Goal: Transaction & Acquisition: Purchase product/service

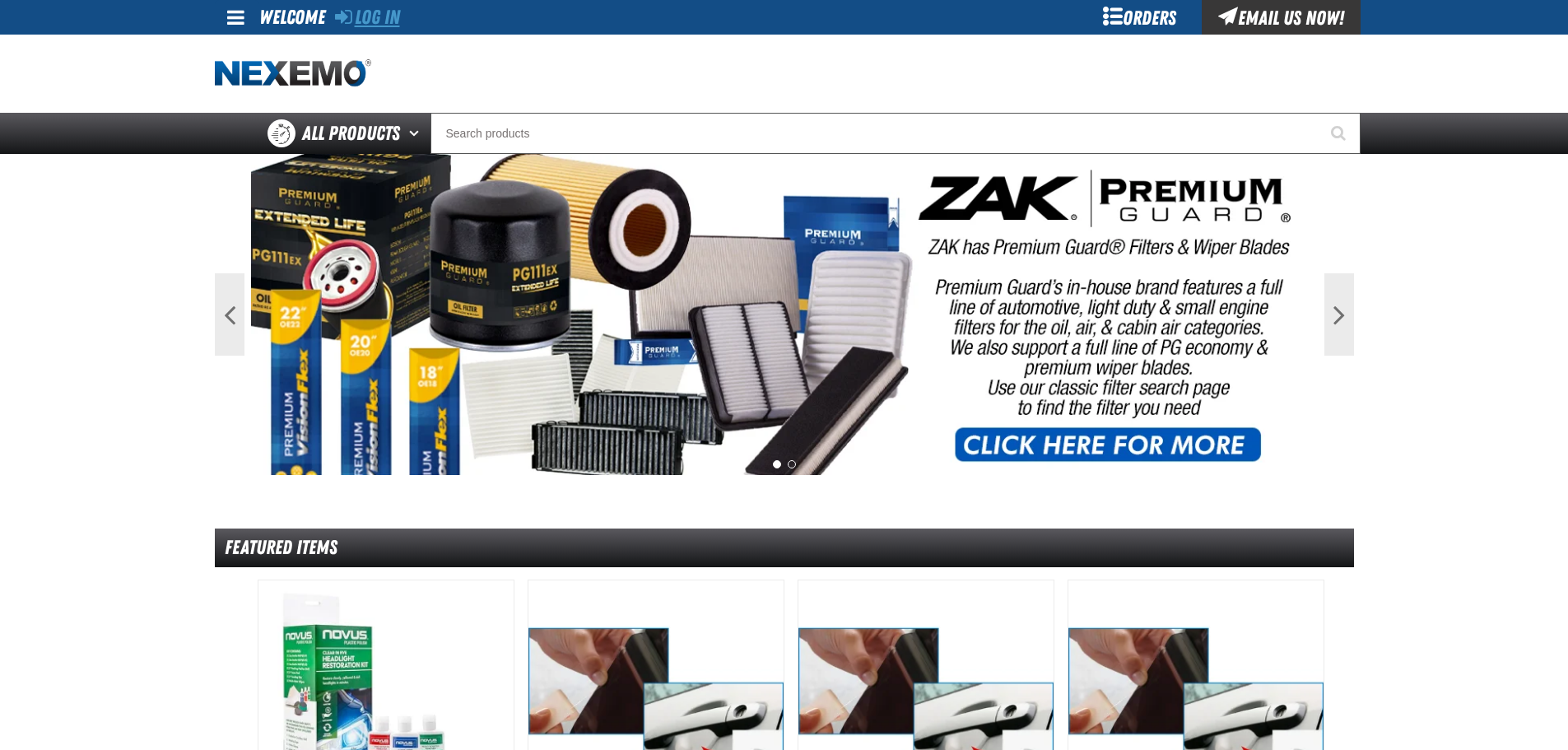
click at [392, 11] on link "Log In" at bounding box center [367, 17] width 65 height 23
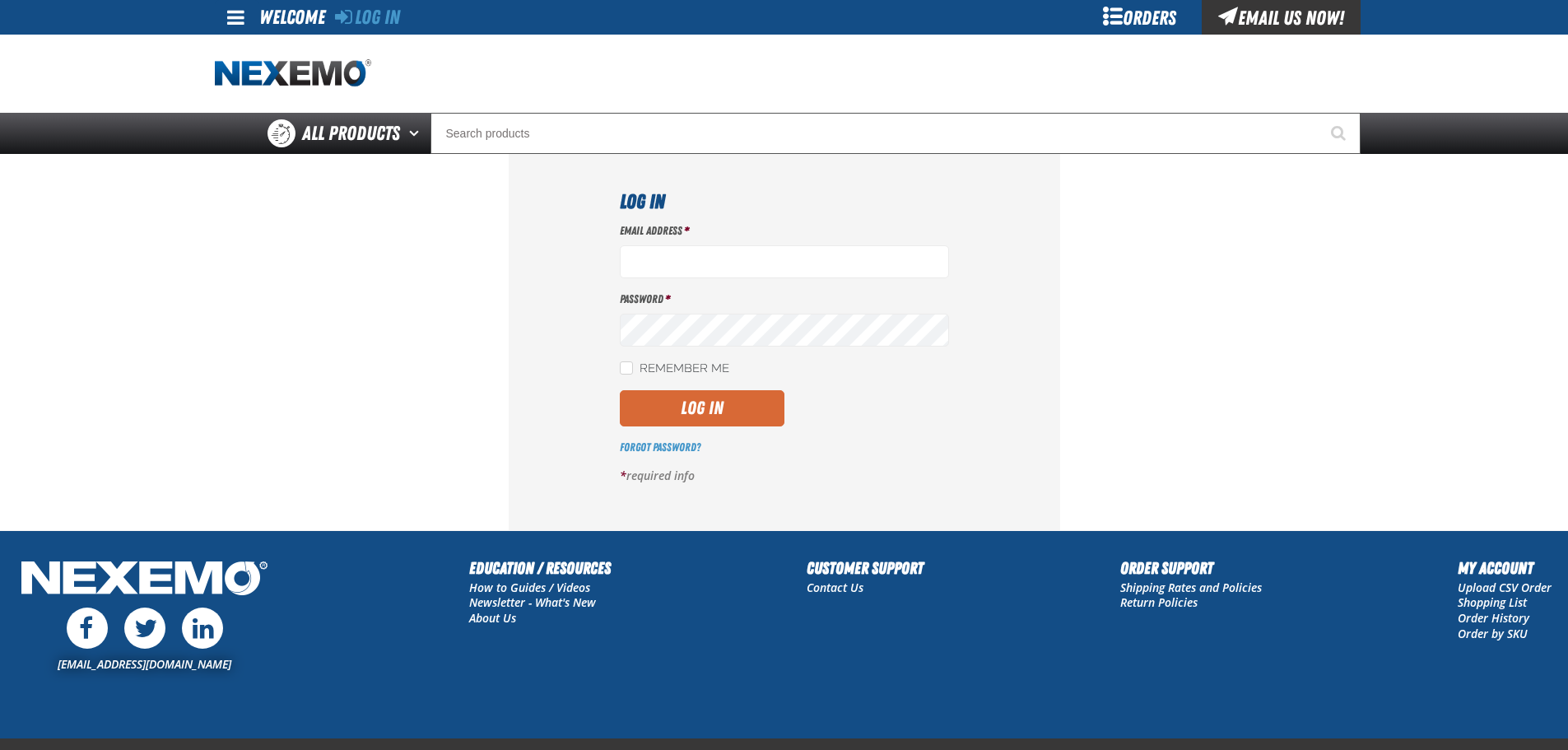
type input "Jcarpenter@vtaig.com"
click at [721, 413] on button "Log In" at bounding box center [702, 408] width 164 height 36
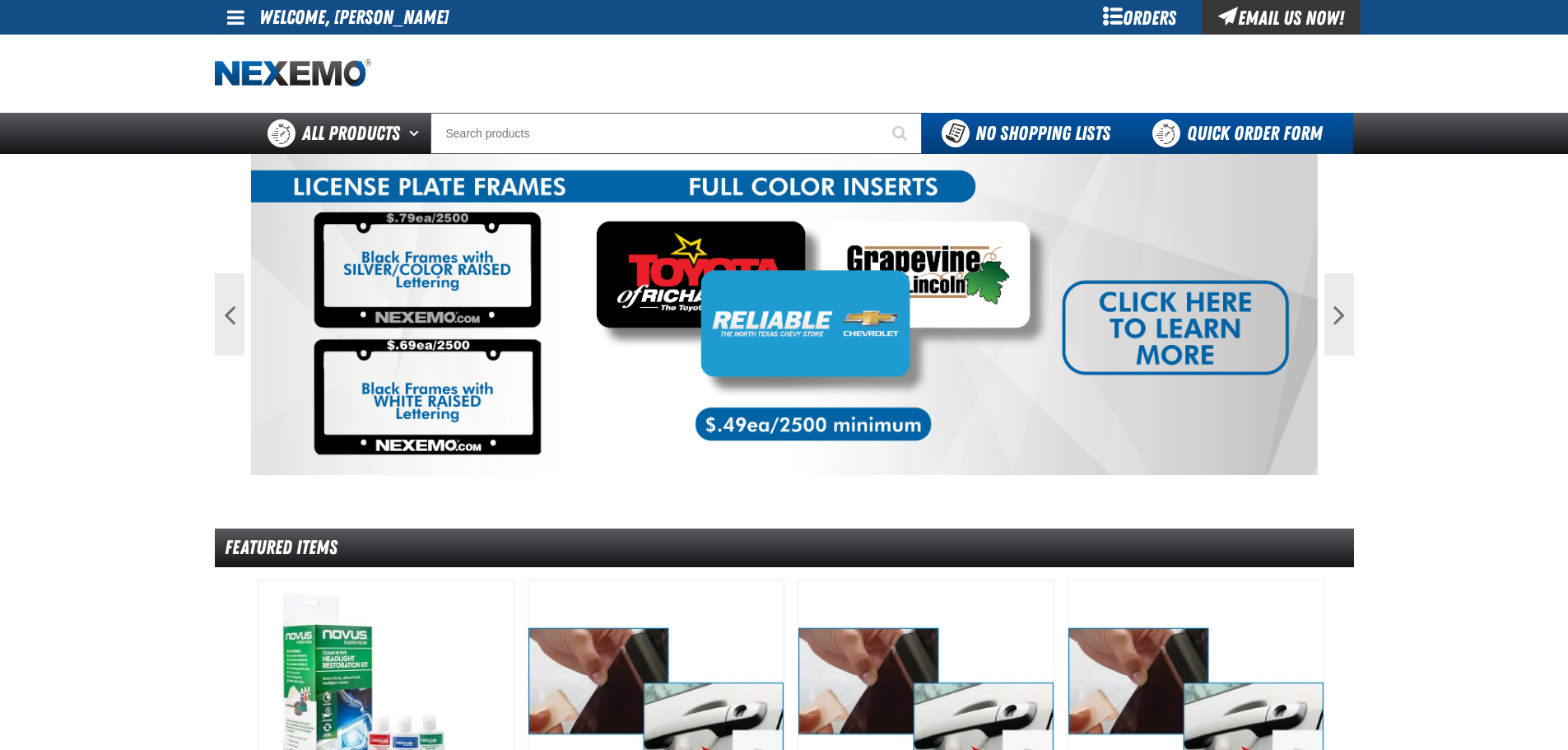
click at [1297, 136] on link "Quick Order Form" at bounding box center [1241, 133] width 223 height 41
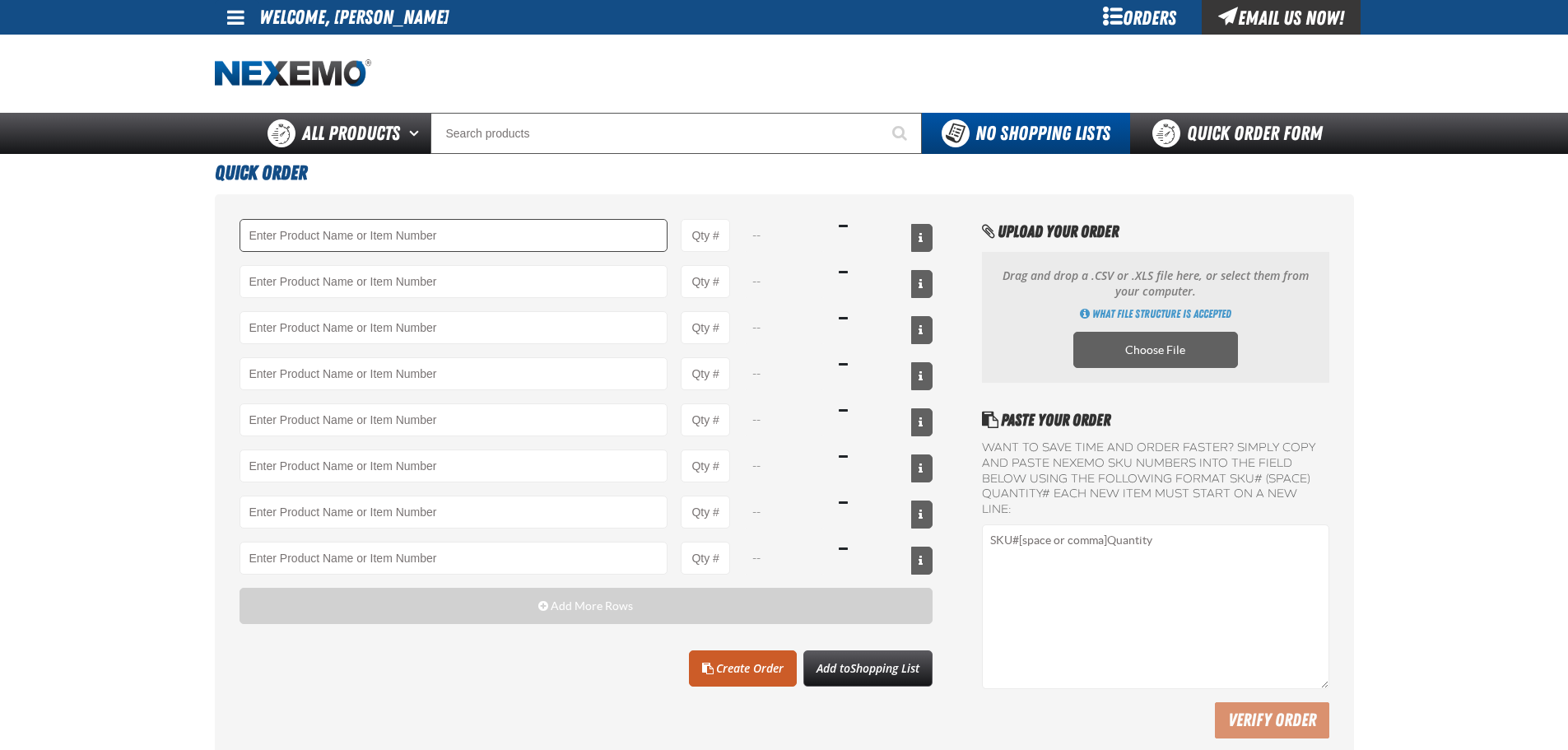
click at [487, 237] on input "Product" at bounding box center [454, 235] width 429 height 33
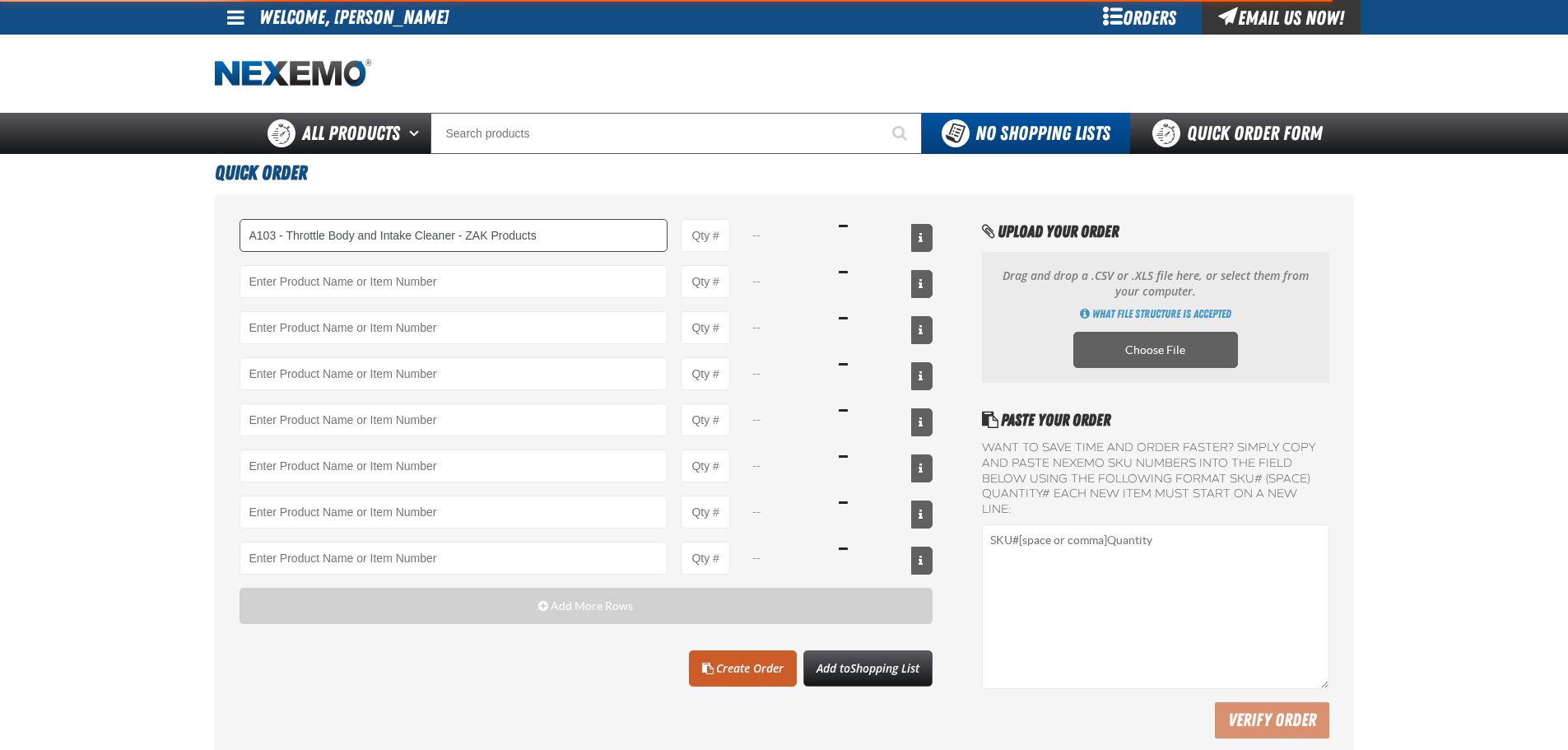
type input "A103 - Throttle Body and Intake Cleaner - ZAK Products"
type input "1"
select select "can"
type input "A103 - Throttle Body and Intake Cleaner - ZAK Products"
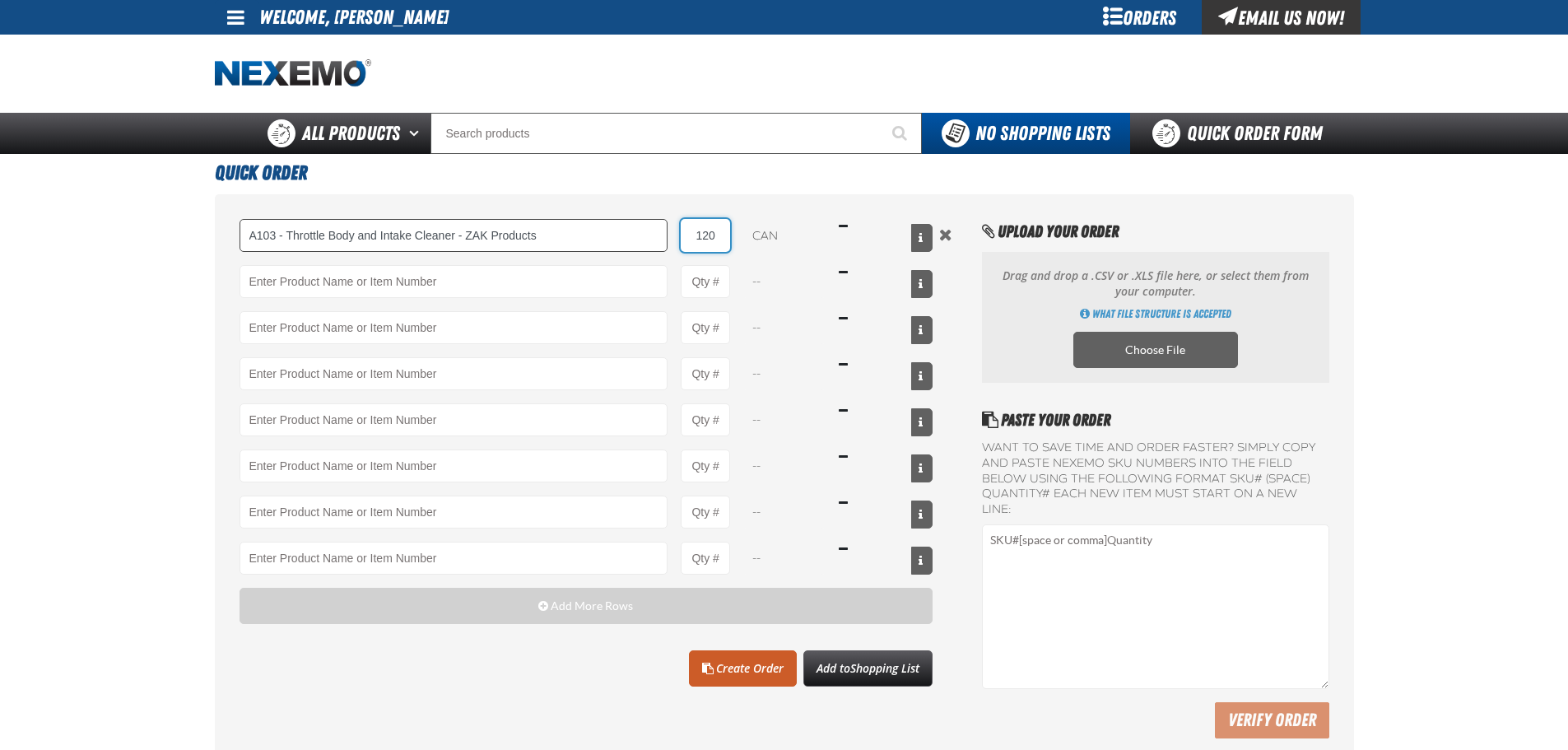
type input "120"
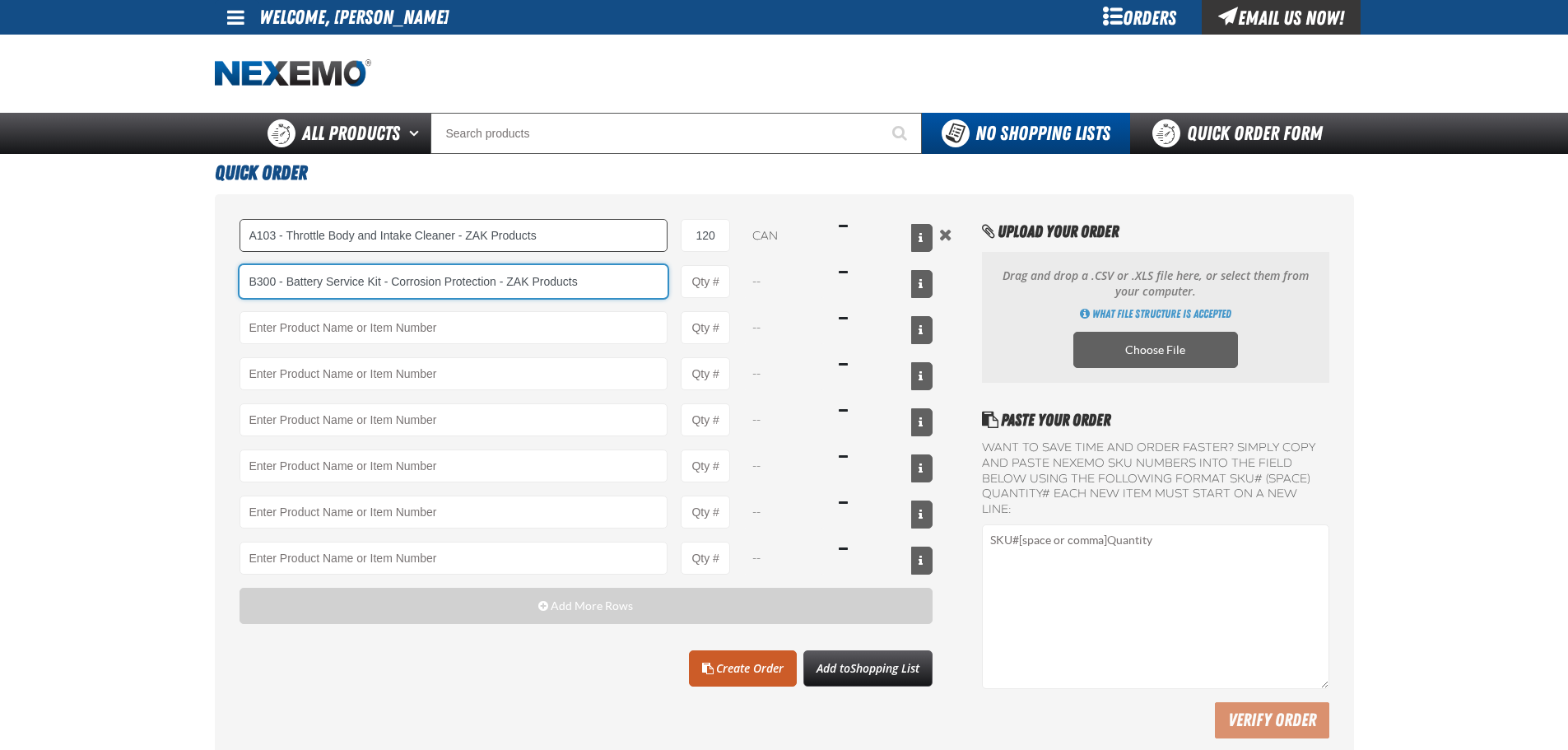
type input "B300 - Battery Service Kit - Corrosion Protection - ZAK Products"
type input "1"
select select "kit"
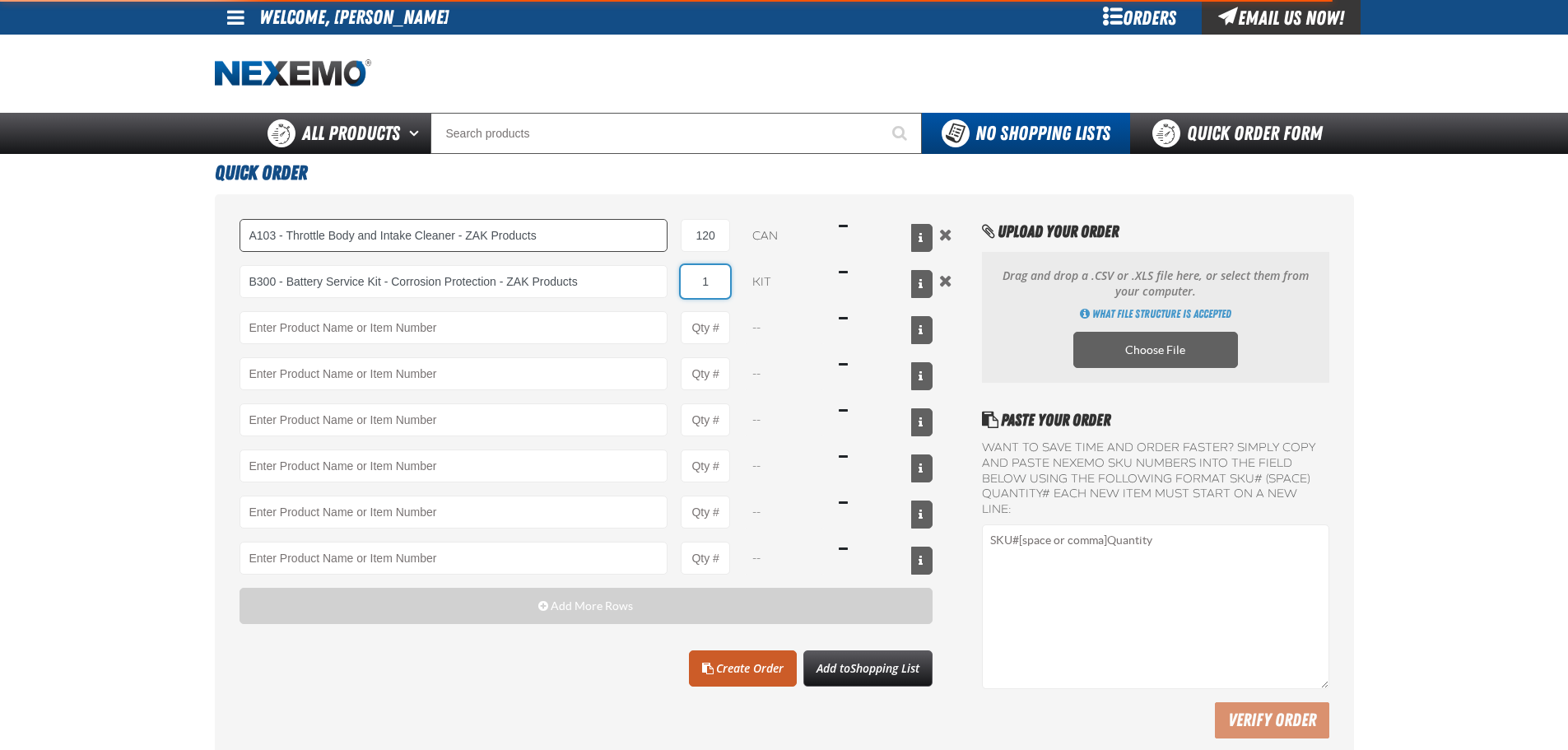
type input "B300 - Battery Service Kit - Corrosion Protection - ZAK Products"
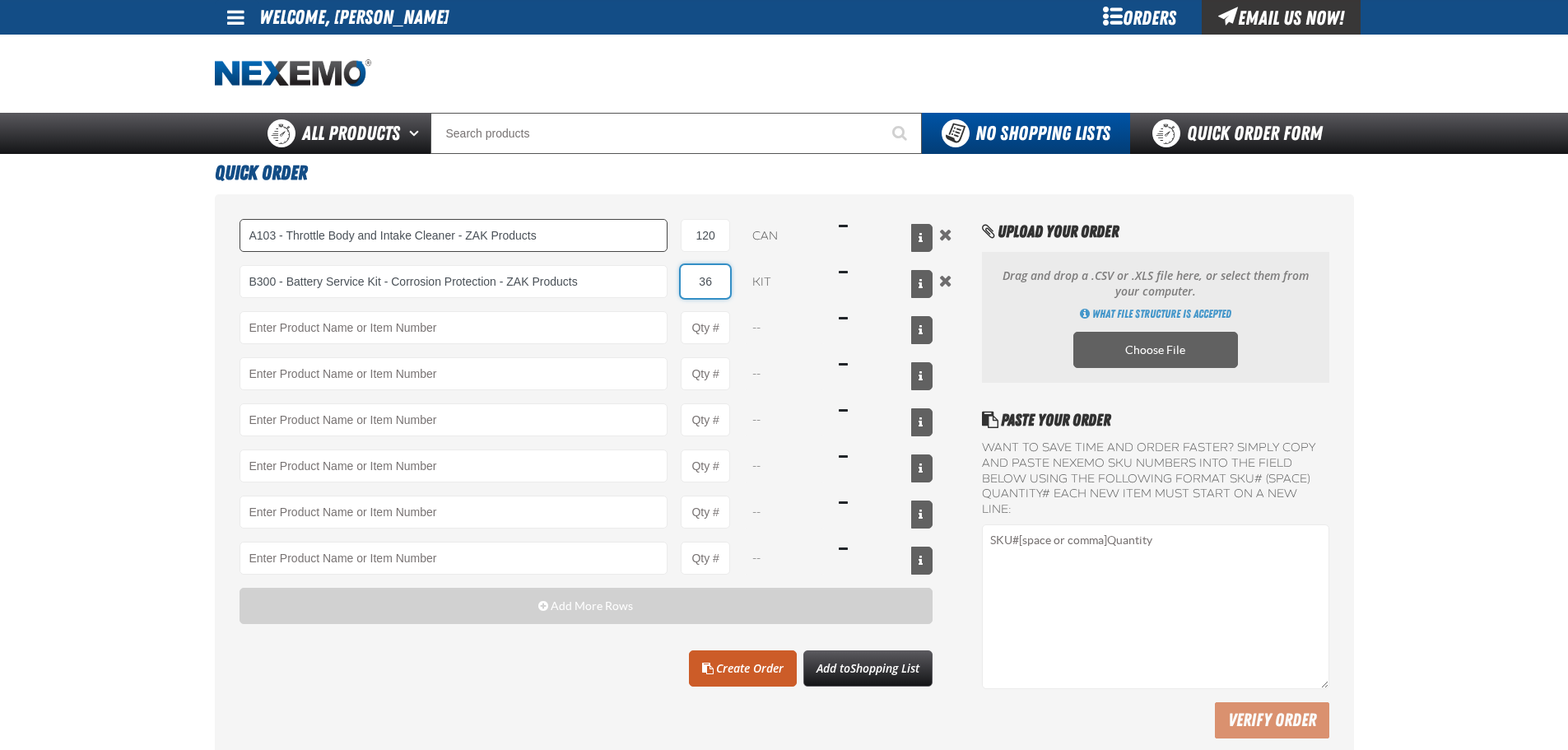
type input "36"
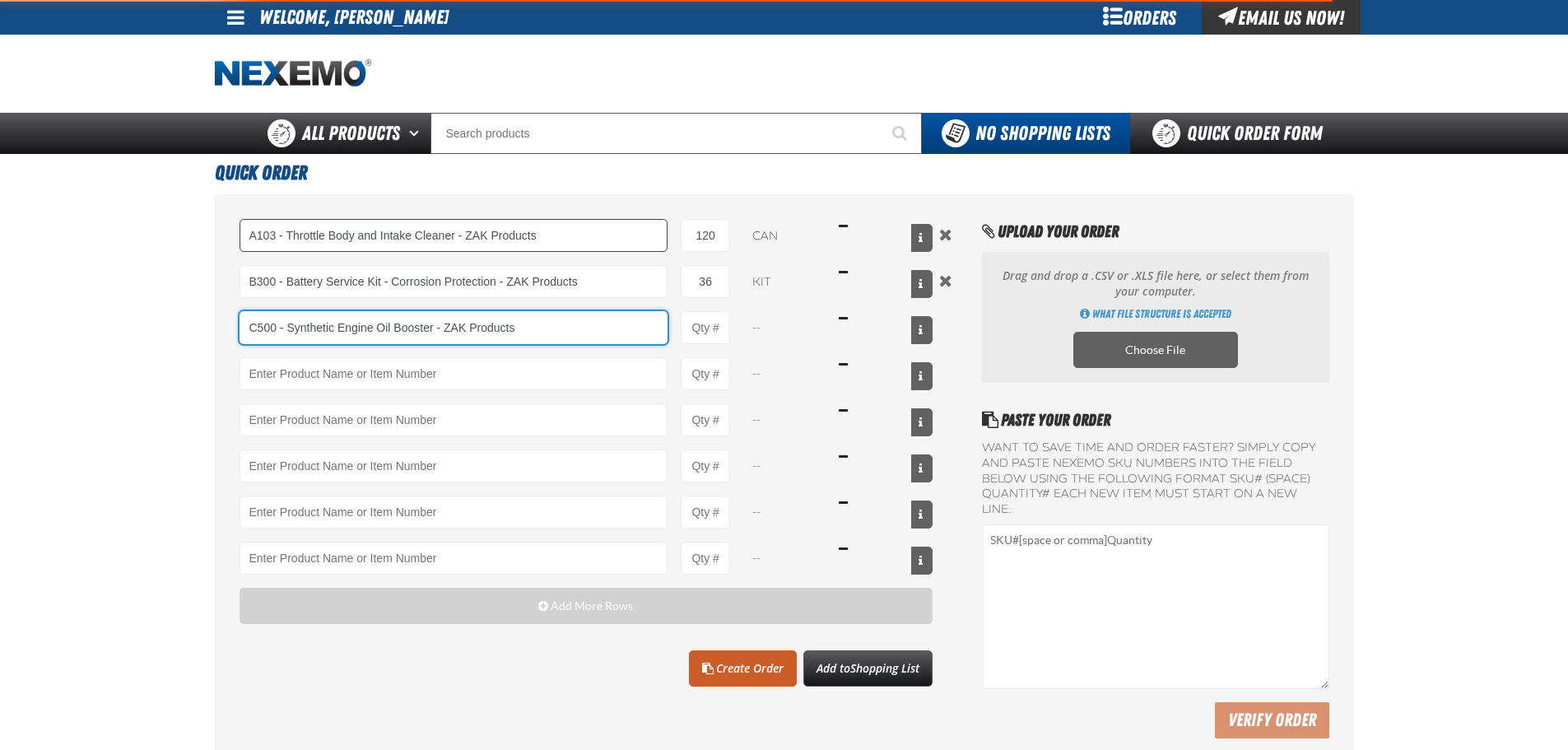
type input "C500 - Synthetic Engine Oil Booster - ZAK Products"
type input "1"
select select "bottle"
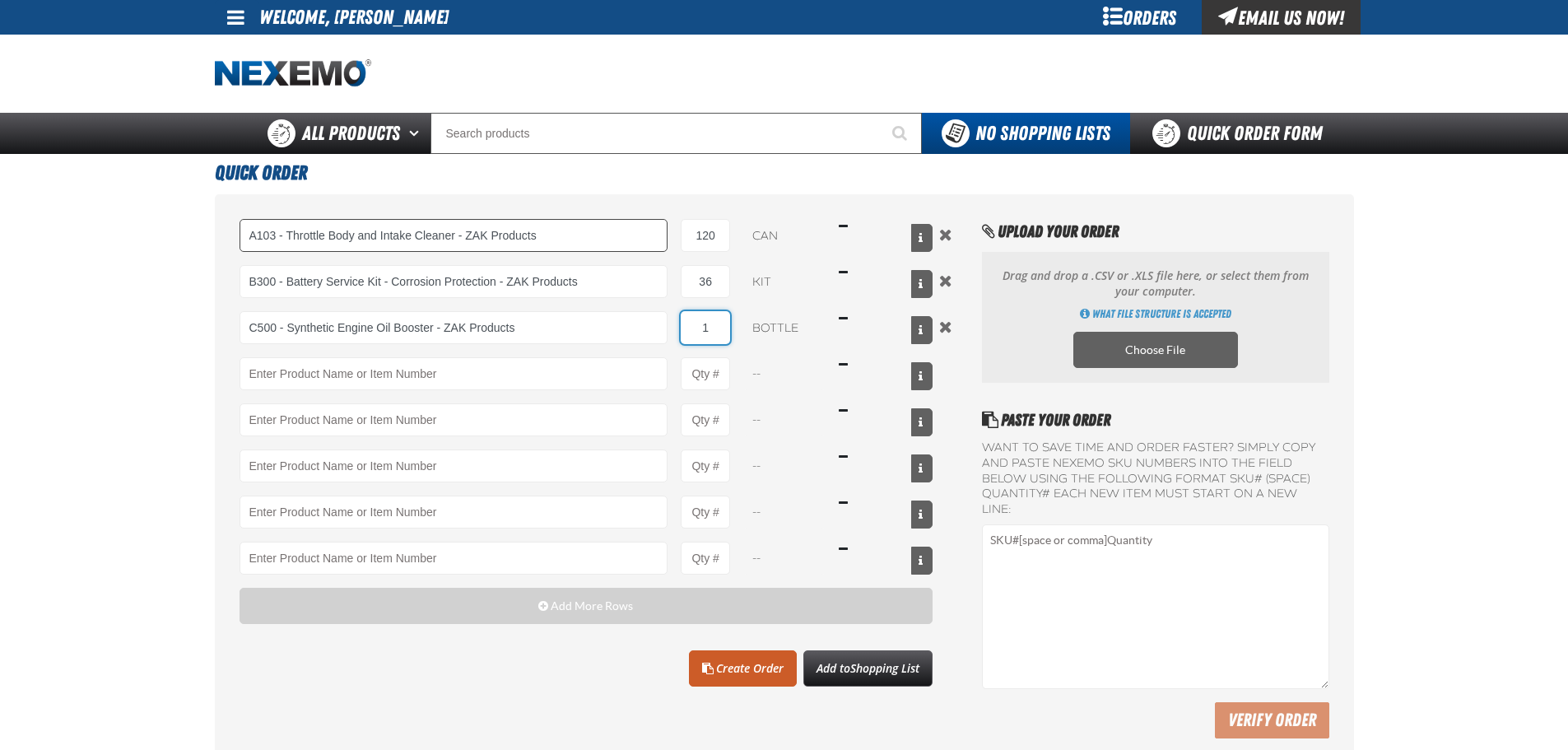
type input "C500 - Synthetic Engine Oil Booster - ZAK Products"
type input "168"
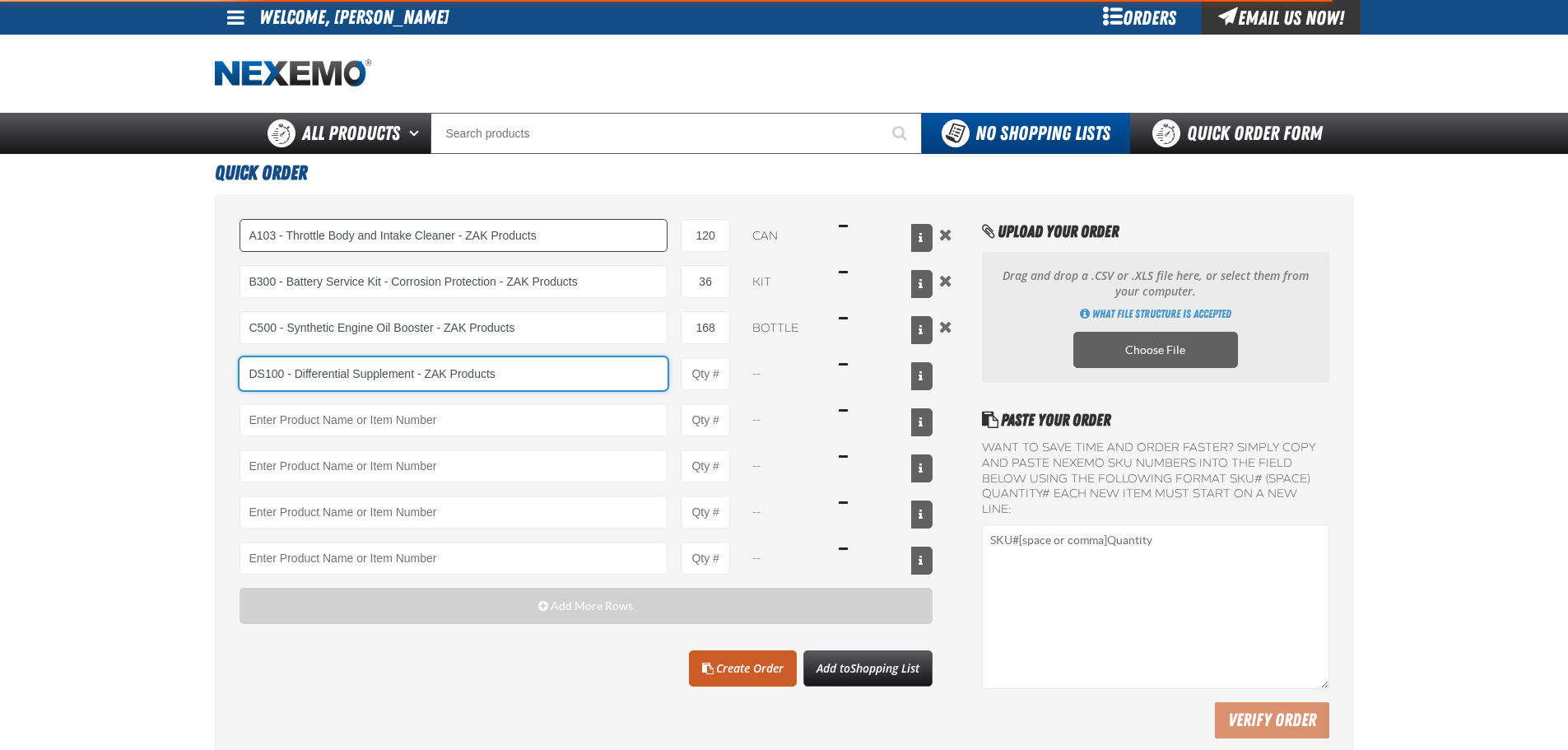
type input "DS100 - Differential Supplement - ZAK Products"
type input "1"
select select "bottle"
type input "DS100 - Differential Supplement - ZAK Products"
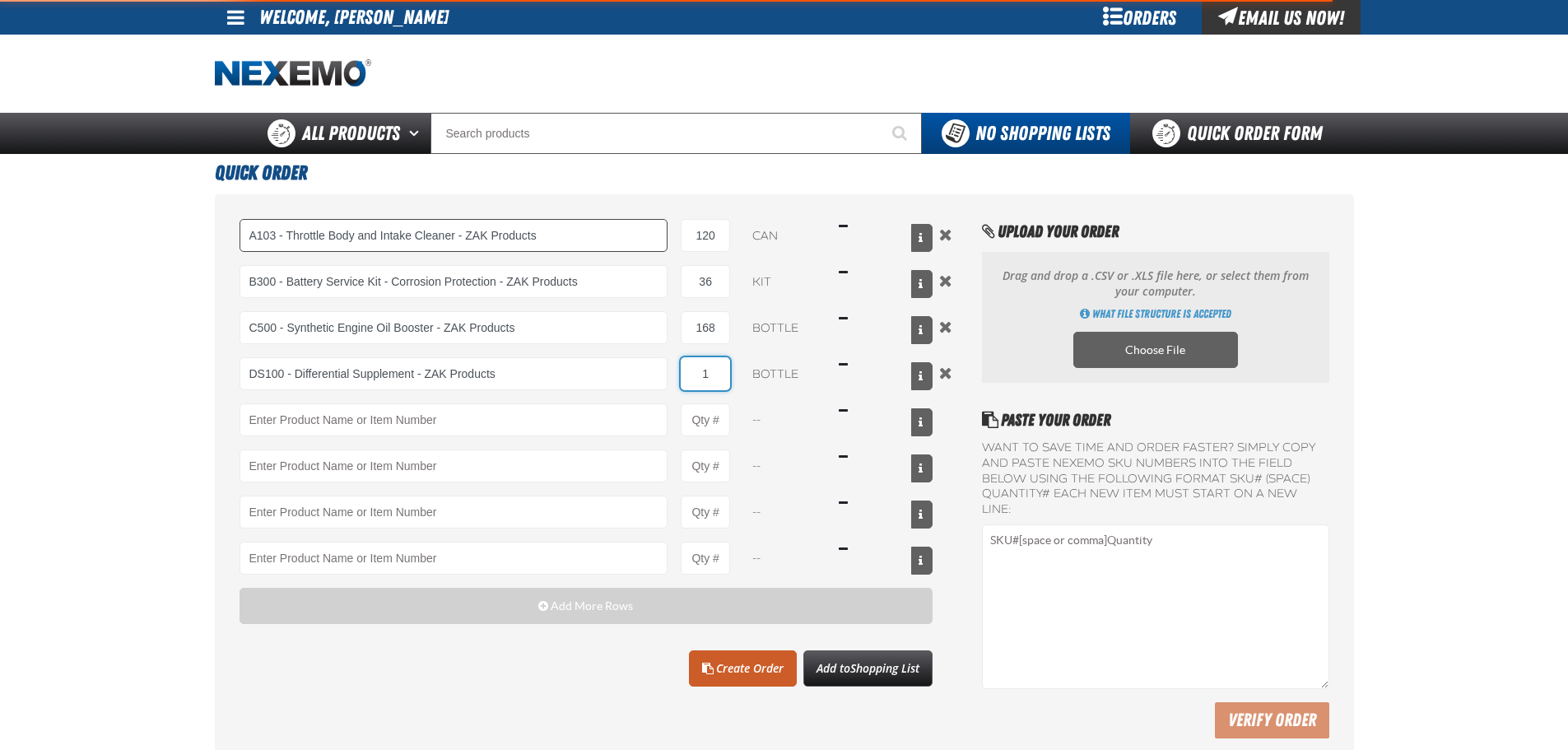
type input "4"
type input "DS100 - Differential Supplement - ZAK Products"
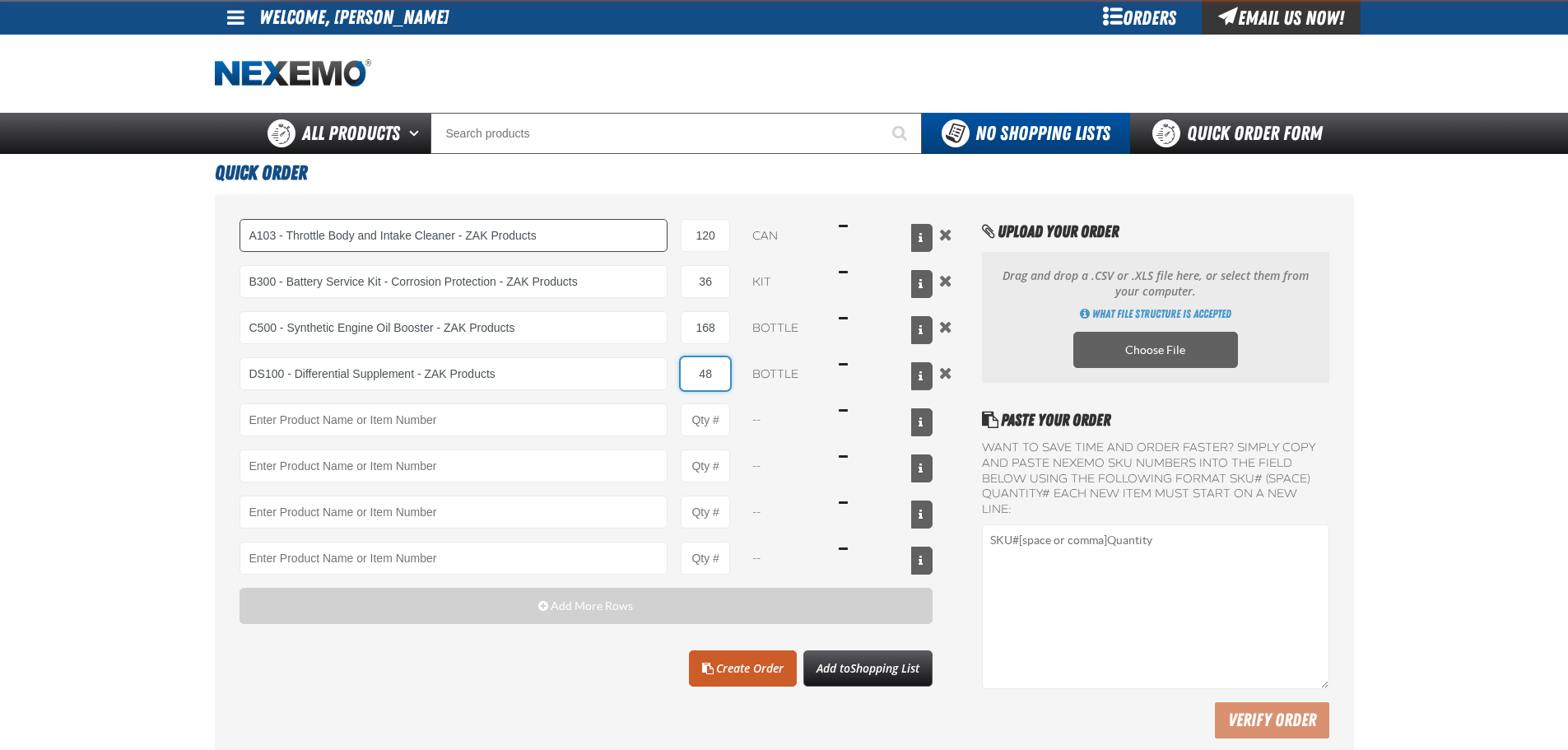
type input "48"
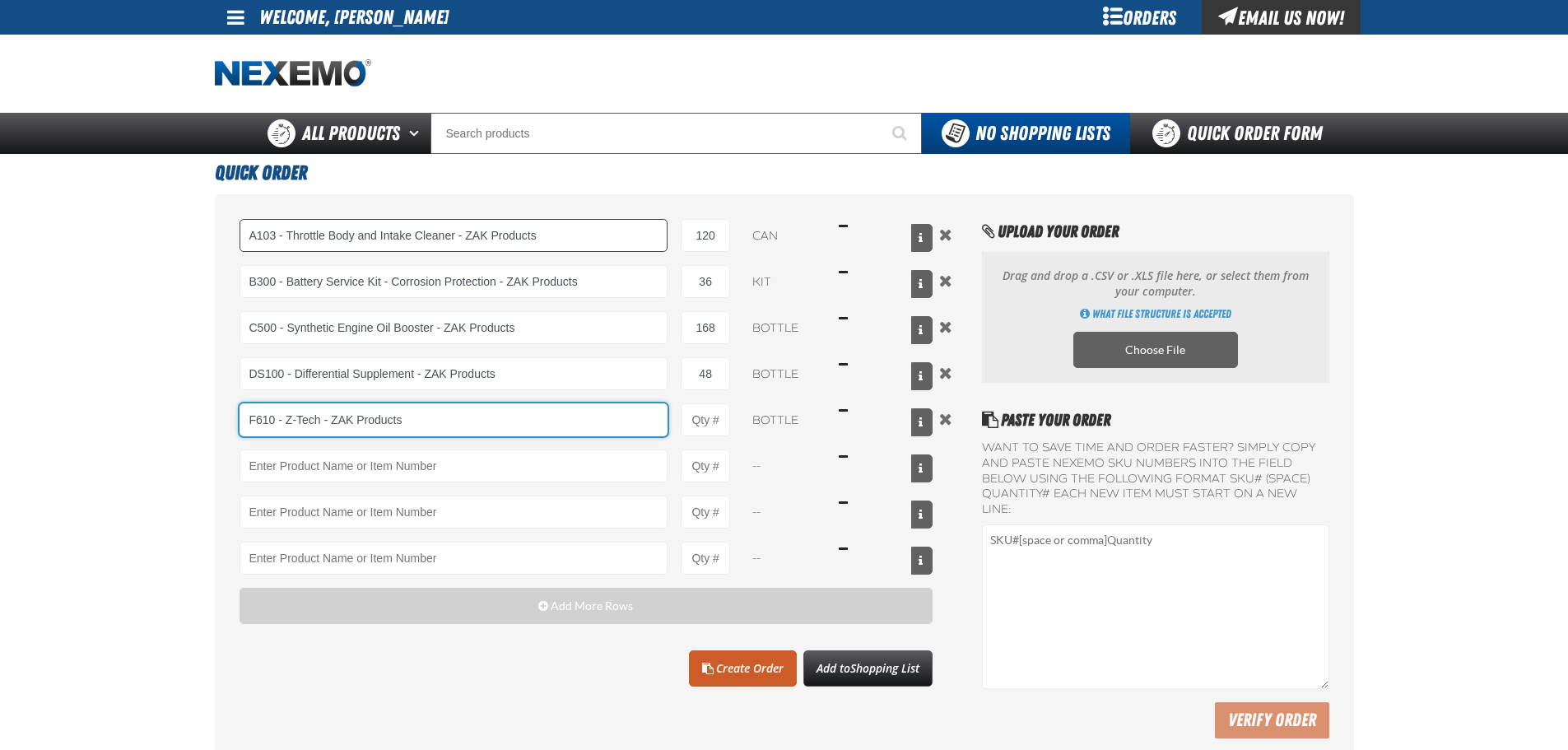
type input "F610 - Z-Tech - ZAK Products"
type input "1"
select select "bottle"
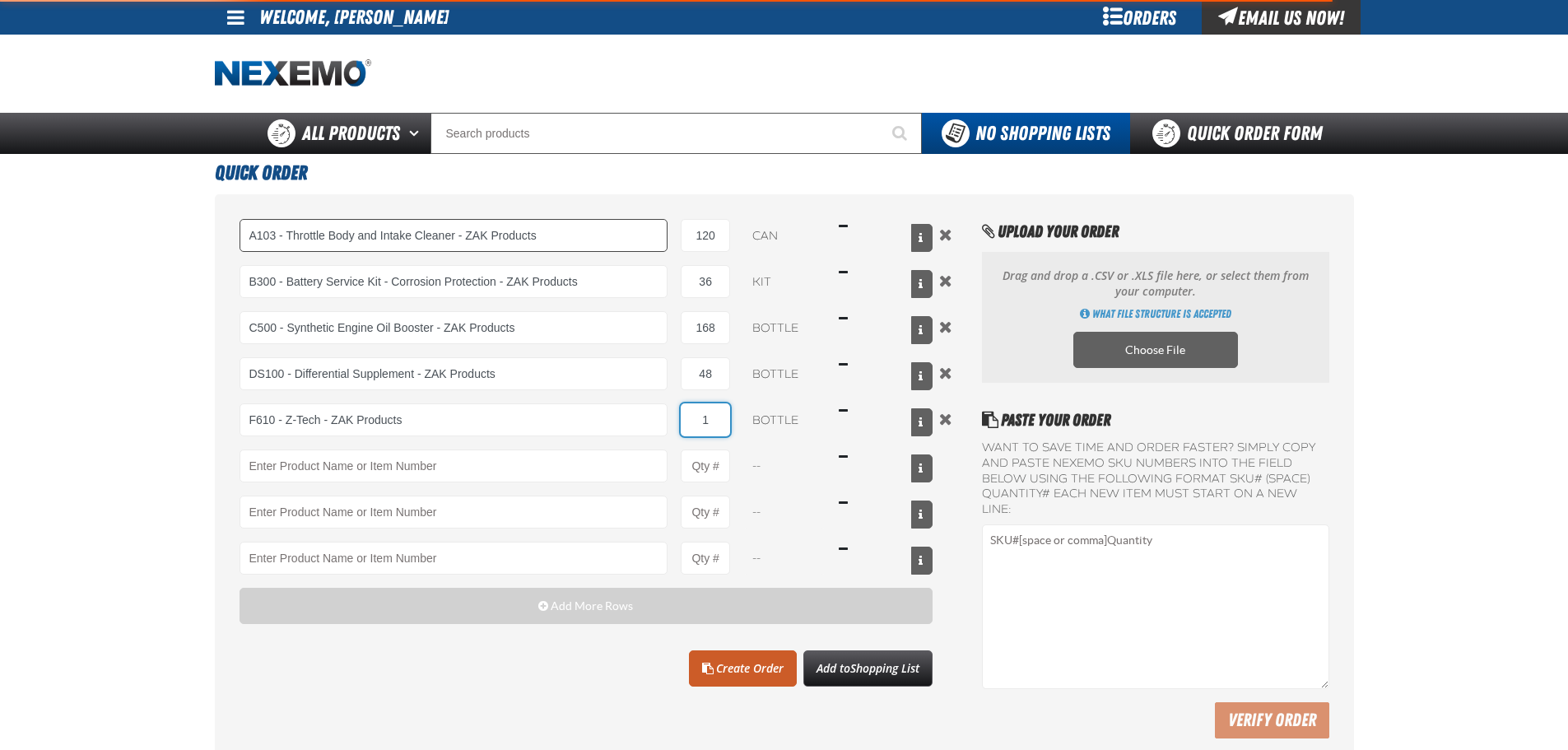
type input "F610 - Z-Tech - ZAK Products"
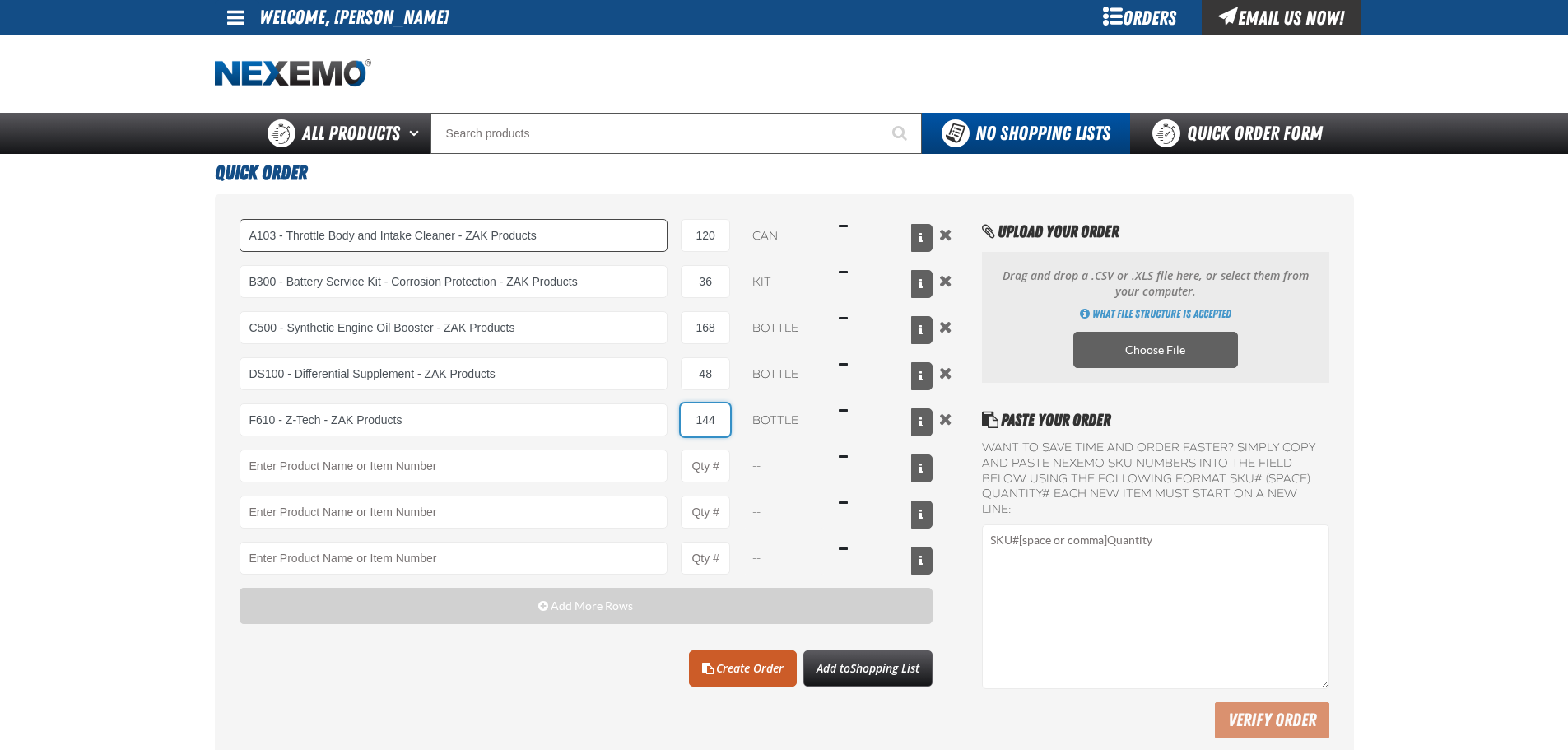
type input "144"
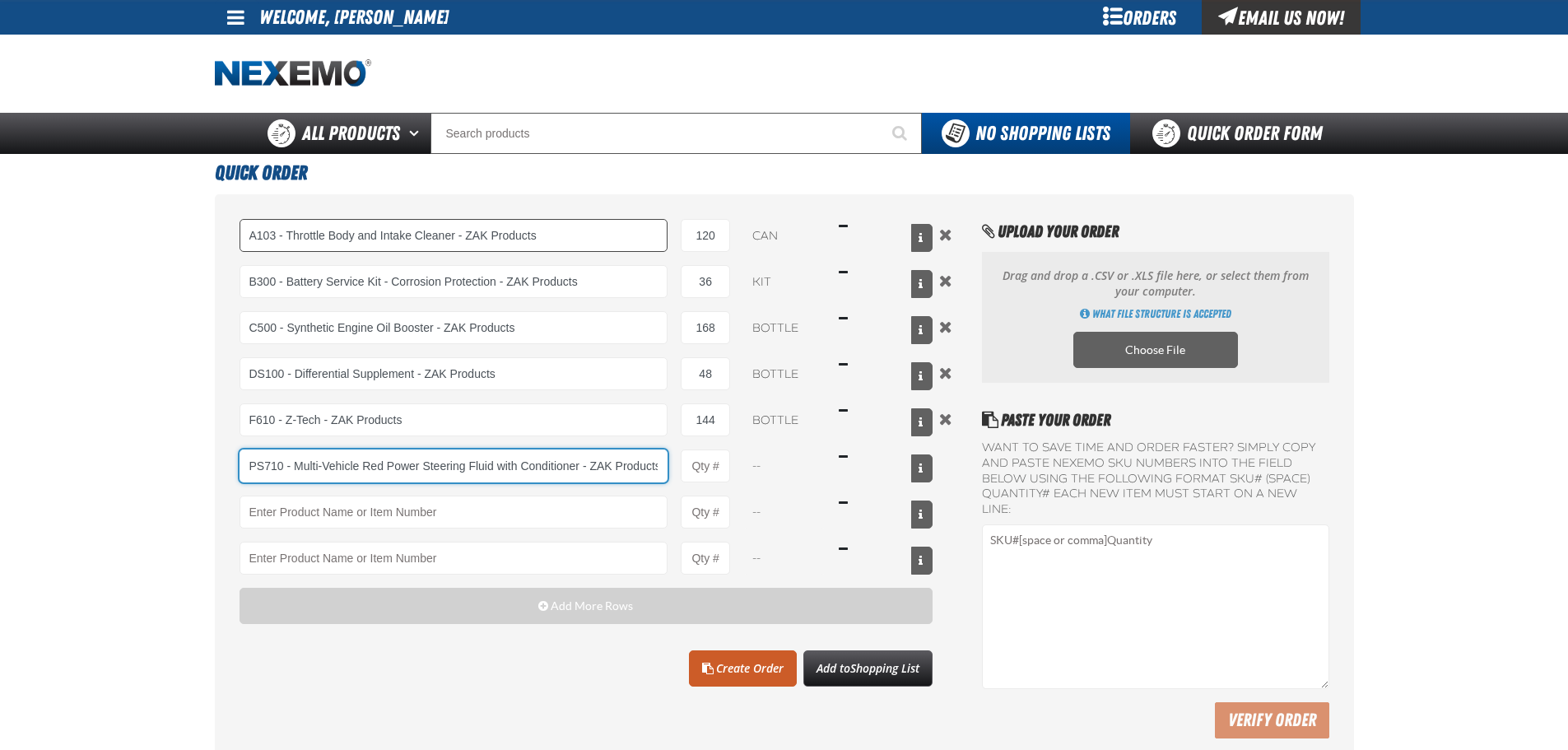
type input "PS710 - Multi-Vehicle Red Power Steering Fluid with Conditioner - ZAK Products"
type input "1"
select select "bottle"
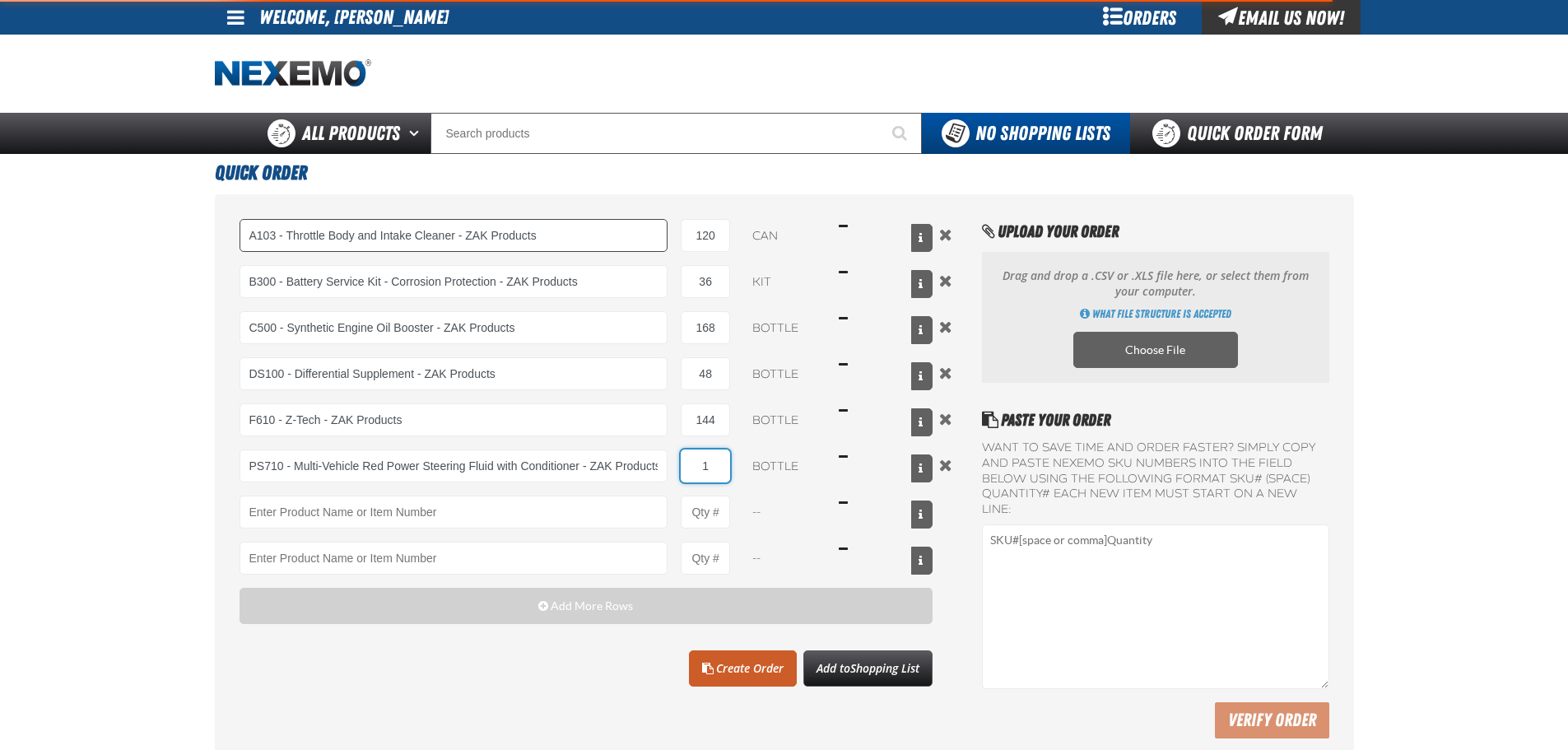
type input "PS710 - Multi-Vehicle Red Power Steering Fluid with Conditioner - ZAK Products"
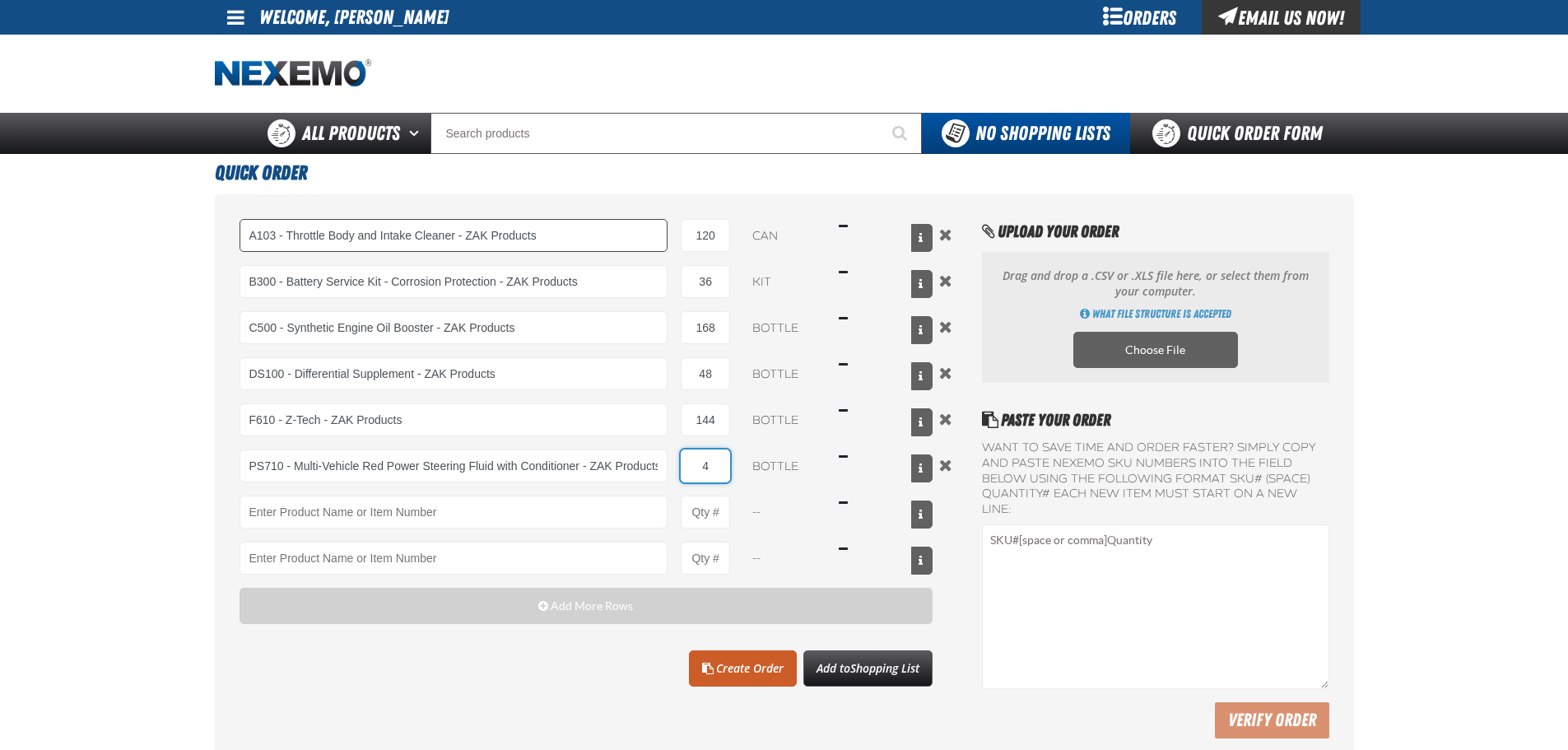
type input "4"
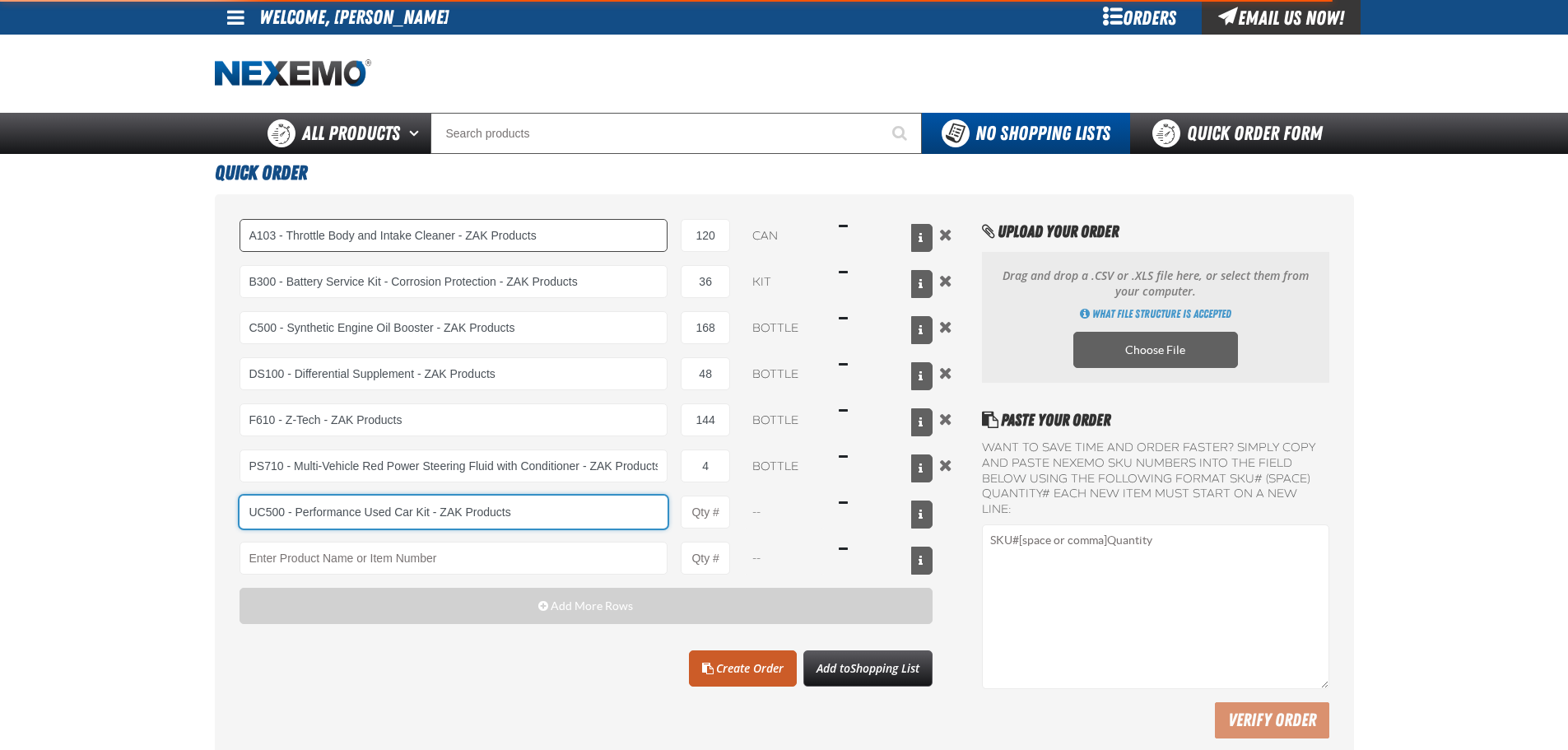
type input "UC500 - Performance Used Car Kit - ZAK Products"
type input "1"
select select "kit"
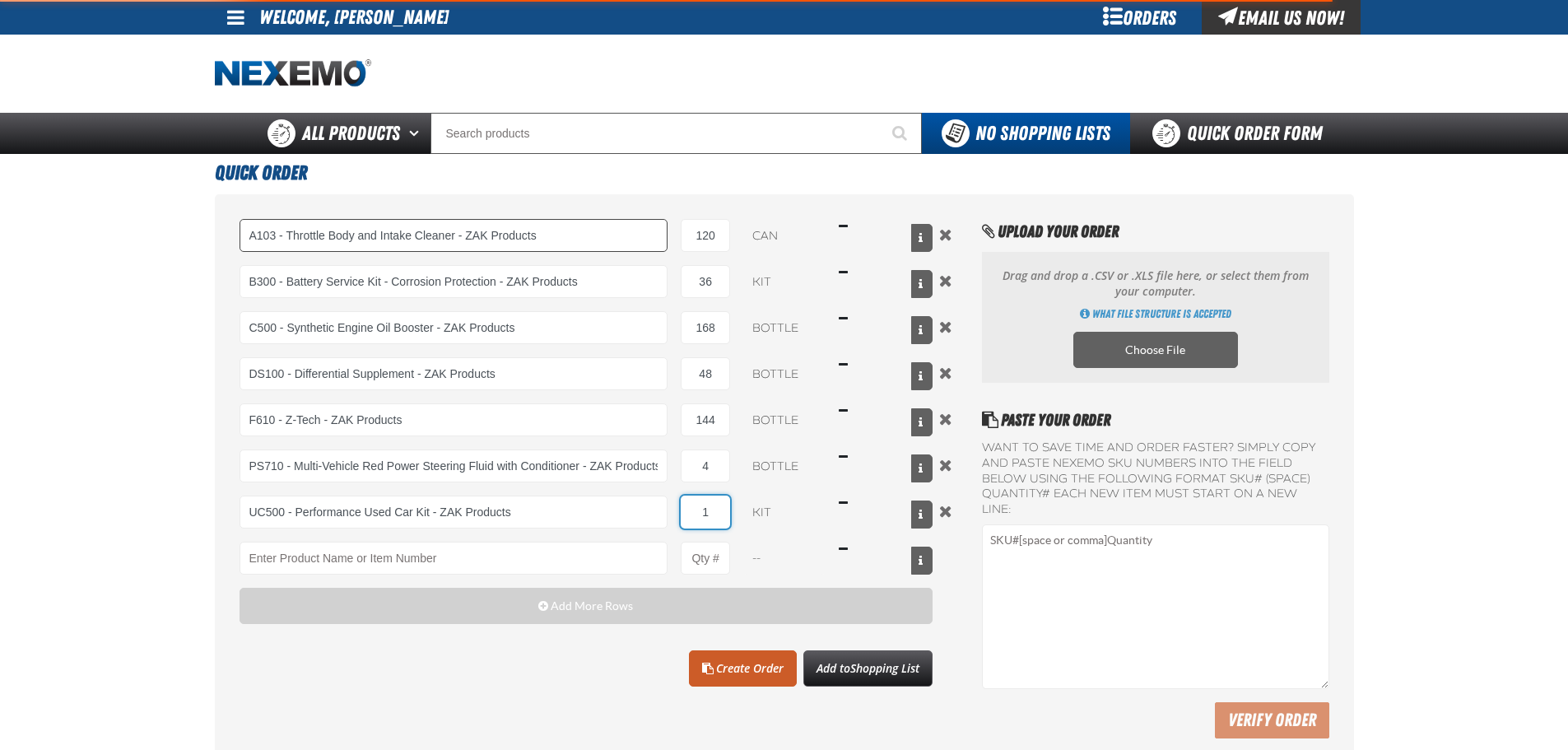
type input "UC500 - Performance Used Car Kit - ZAK Products"
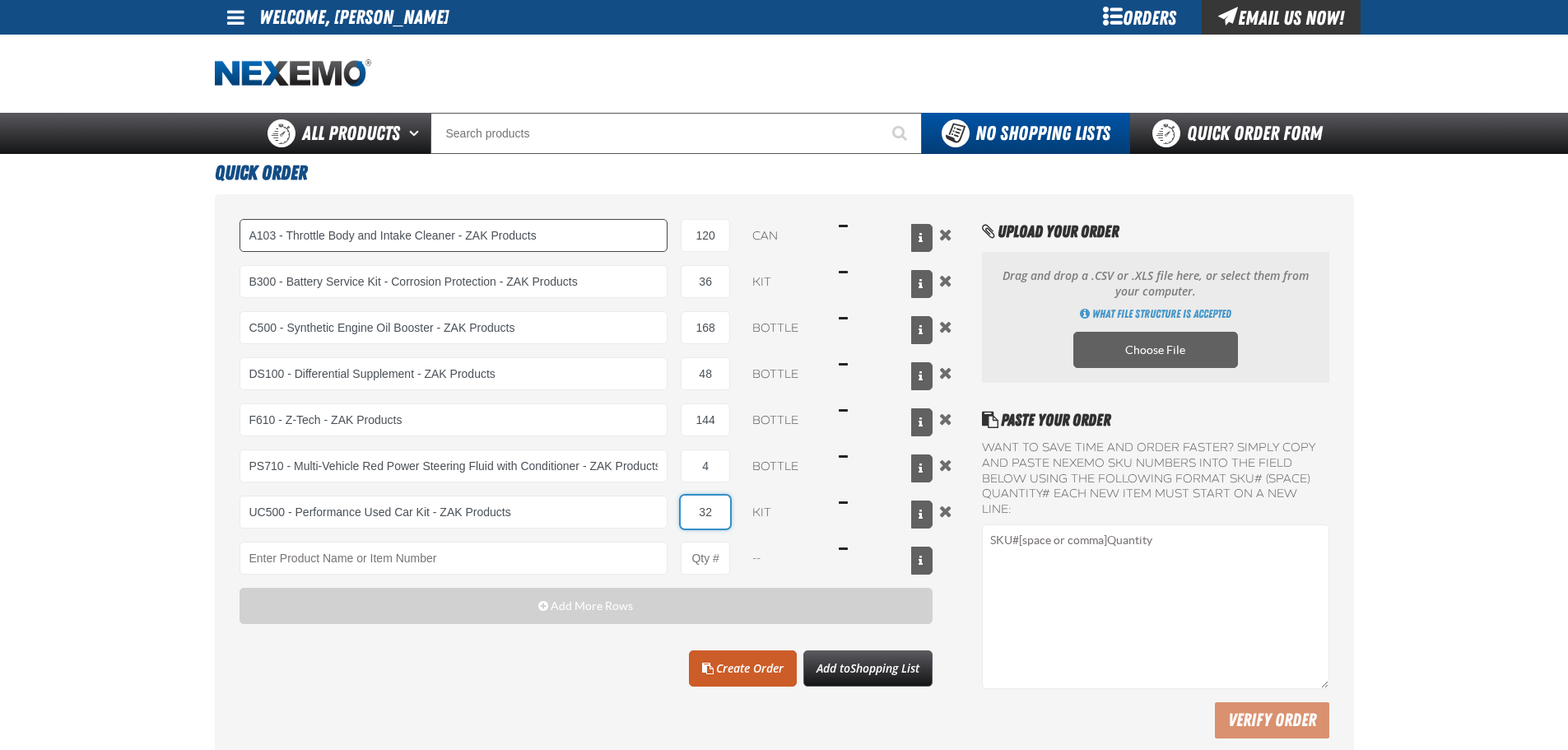
type input "32"
click at [731, 664] on link "Create Order" at bounding box center [743, 669] width 108 height 36
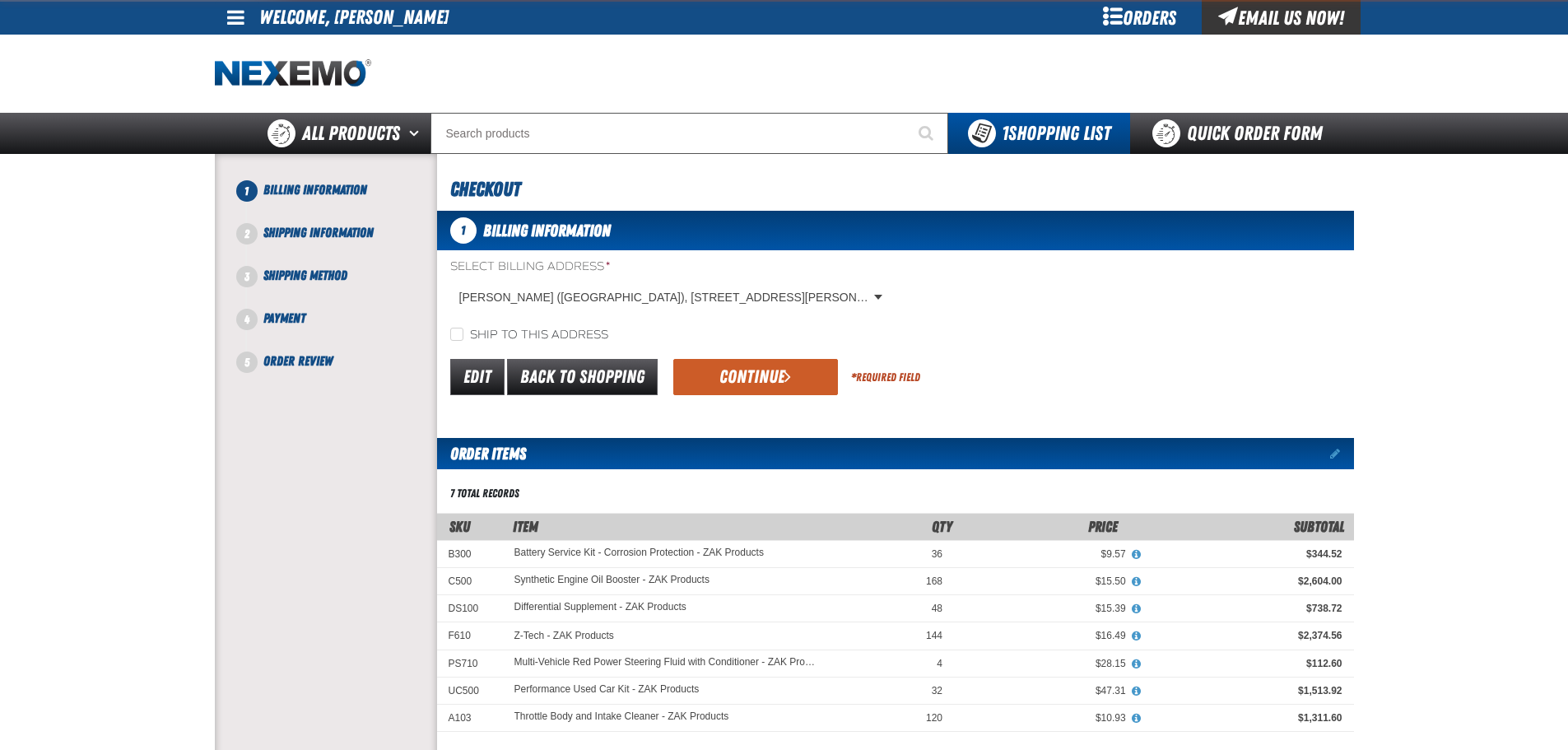
click at [496, 328] on label "Ship to this address" at bounding box center [529, 336] width 158 height 15
click at [464, 328] on input "Ship to this address" at bounding box center [457, 335] width 13 height 13
checkbox input "true"
click at [781, 373] on button "Continue" at bounding box center [755, 377] width 164 height 36
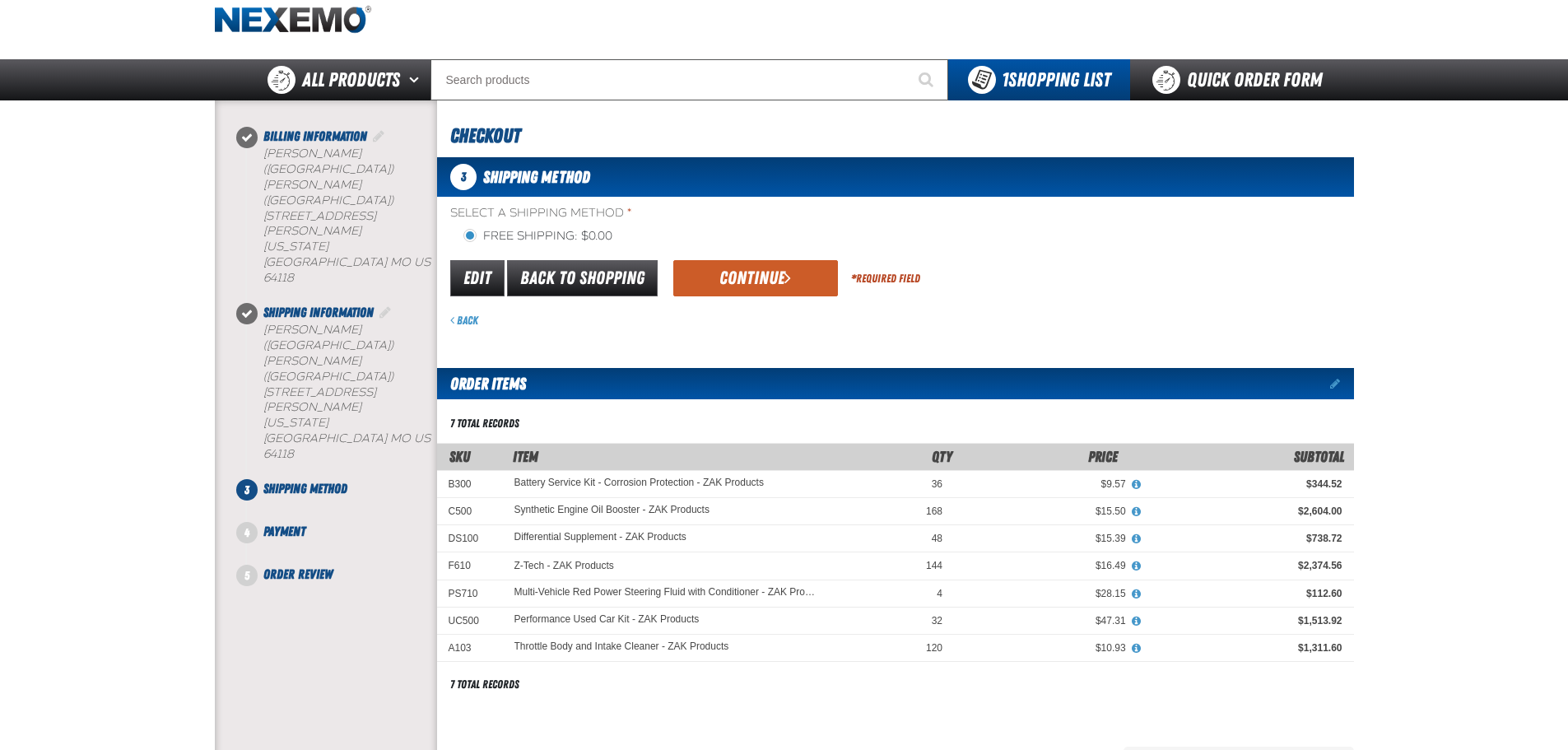
scroll to position [82, 0]
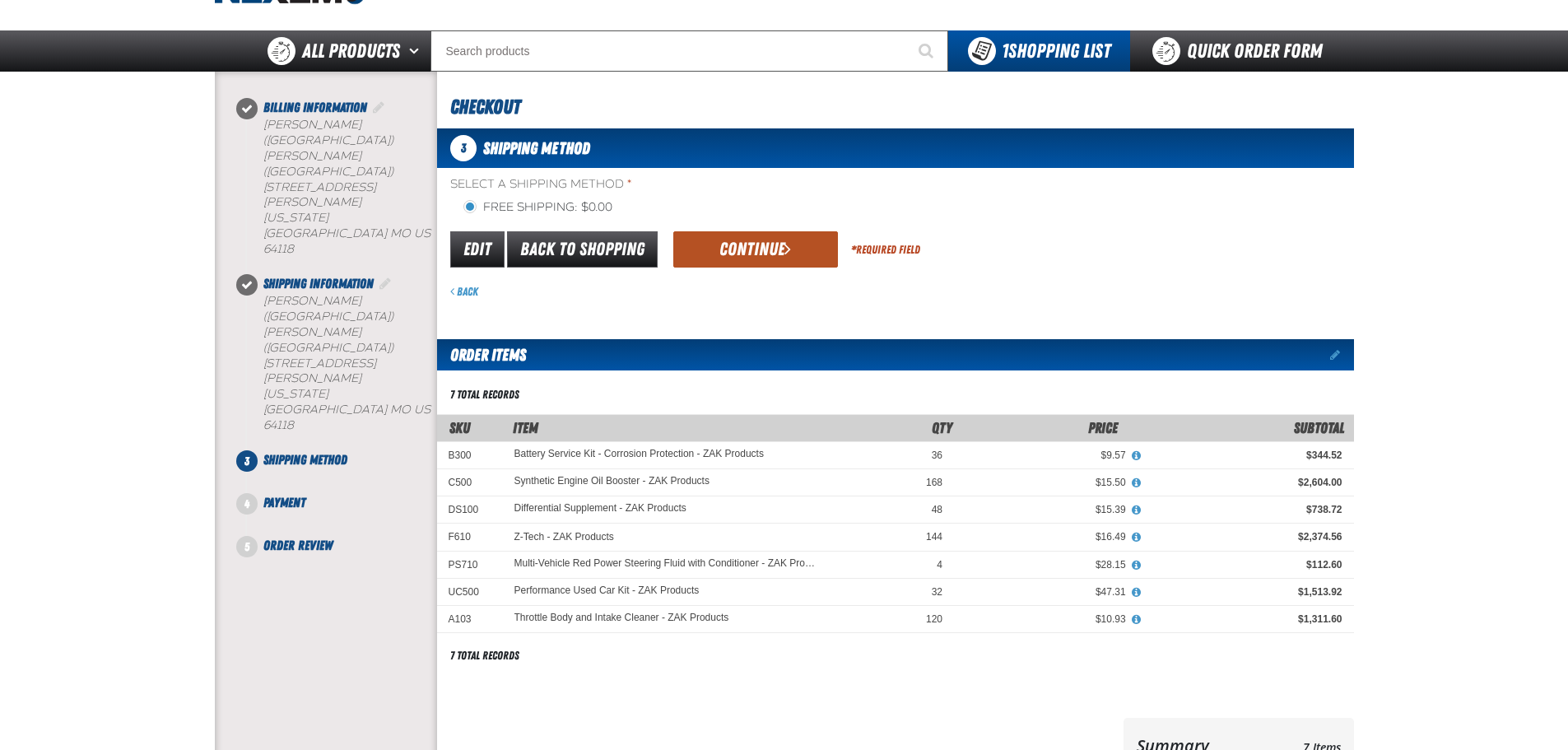
click at [743, 248] on button "Continue" at bounding box center [755, 250] width 164 height 36
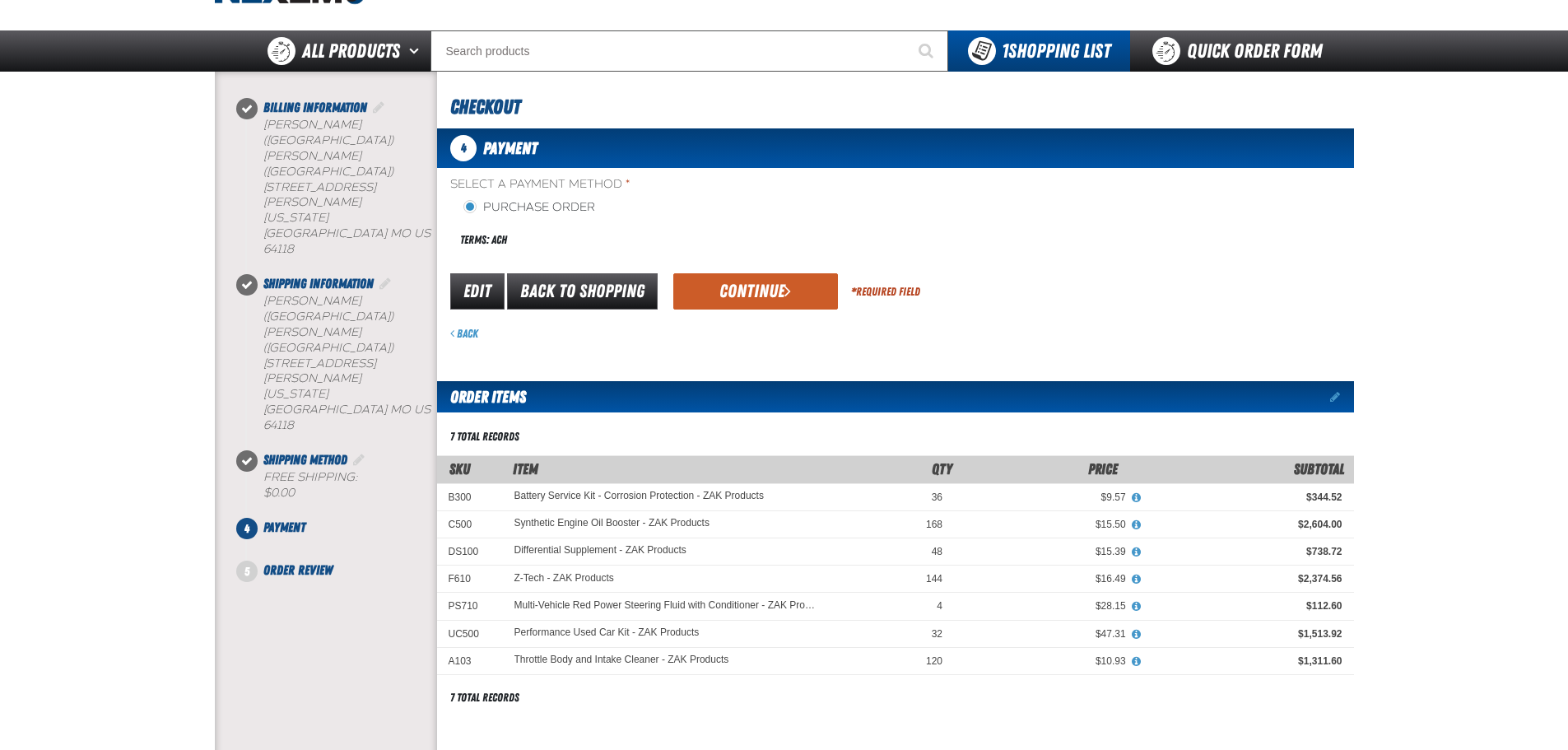
drag, startPoint x: 743, startPoint y: 309, endPoint x: 762, endPoint y: 309, distance: 19.0
click at [743, 309] on button "Continue" at bounding box center [755, 292] width 164 height 36
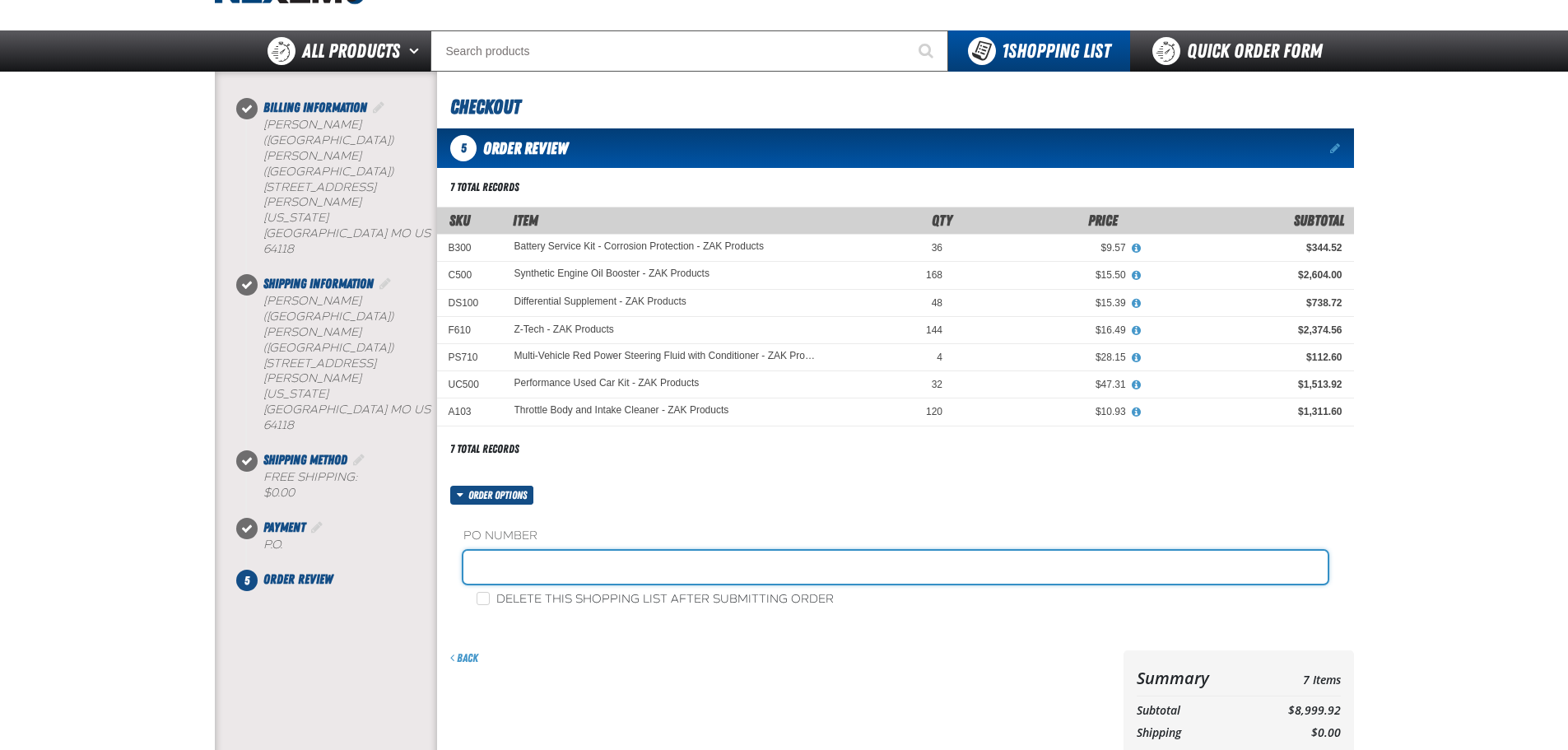
click at [715, 561] on input "text" at bounding box center [896, 567] width 864 height 33
type input "839970-JC"
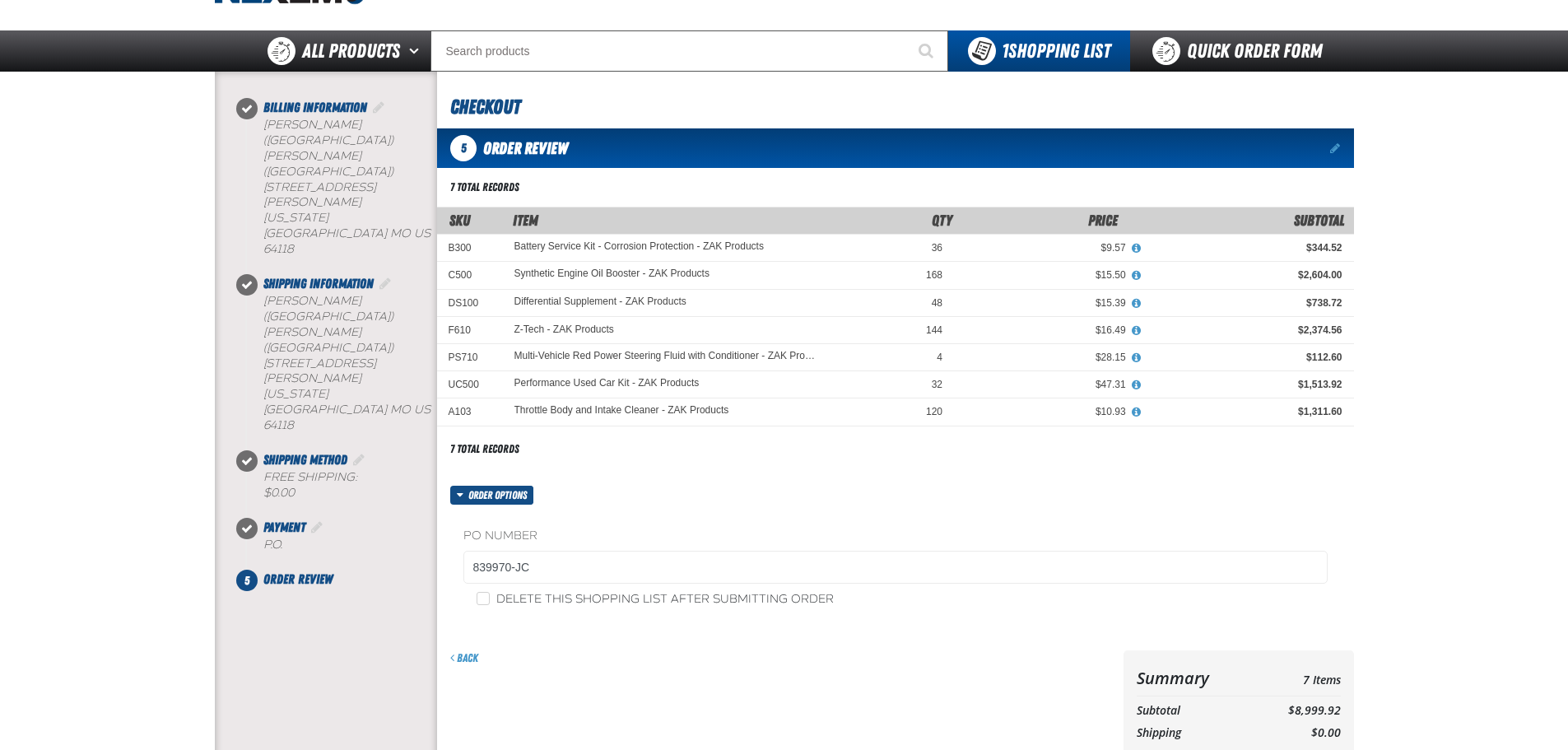
click at [537, 593] on label "Delete this shopping list after submitting order" at bounding box center [656, 600] width 358 height 15
click at [490, 593] on input "Delete this shopping list after submitting order" at bounding box center [484, 599] width 13 height 13
checkbox input "true"
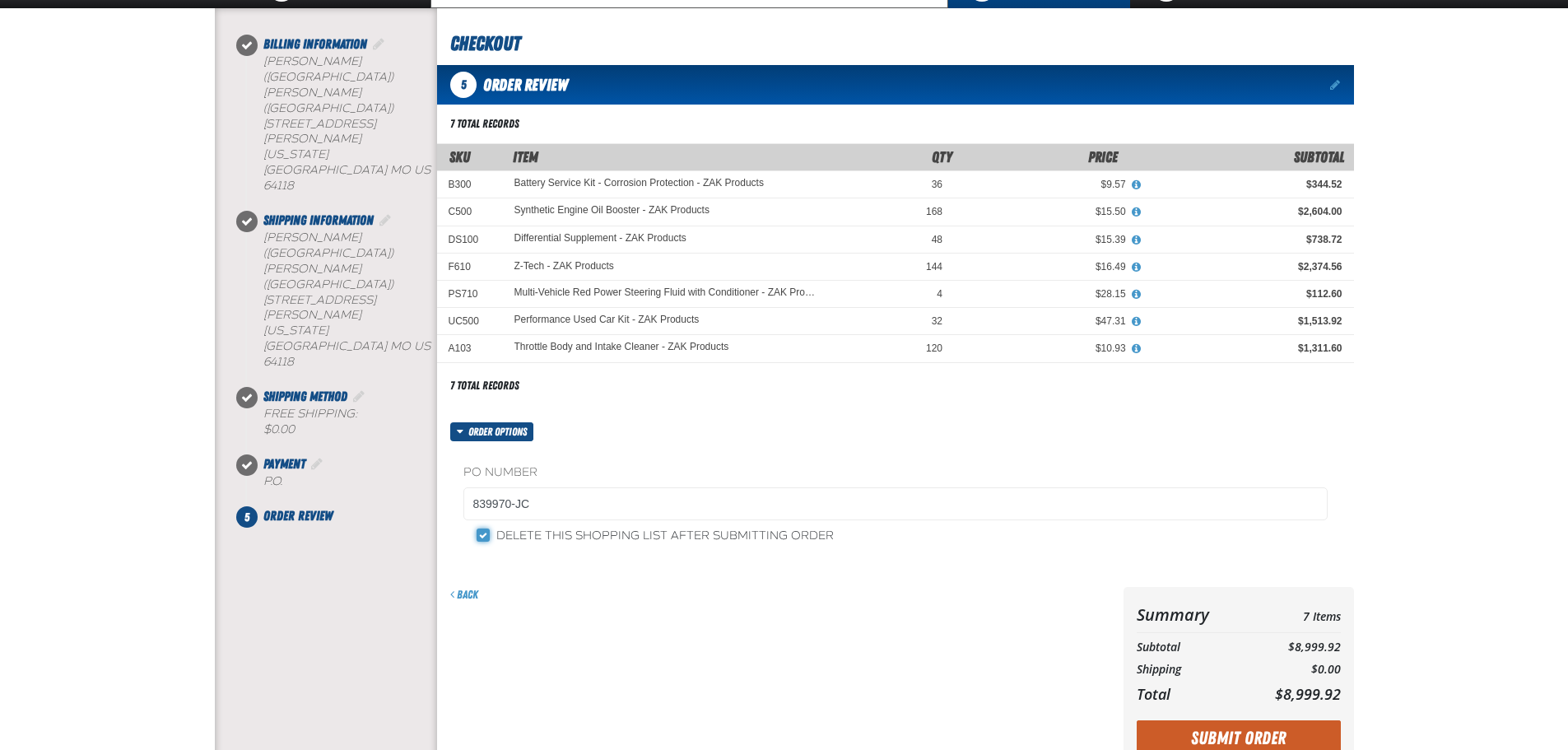
scroll to position [165, 0]
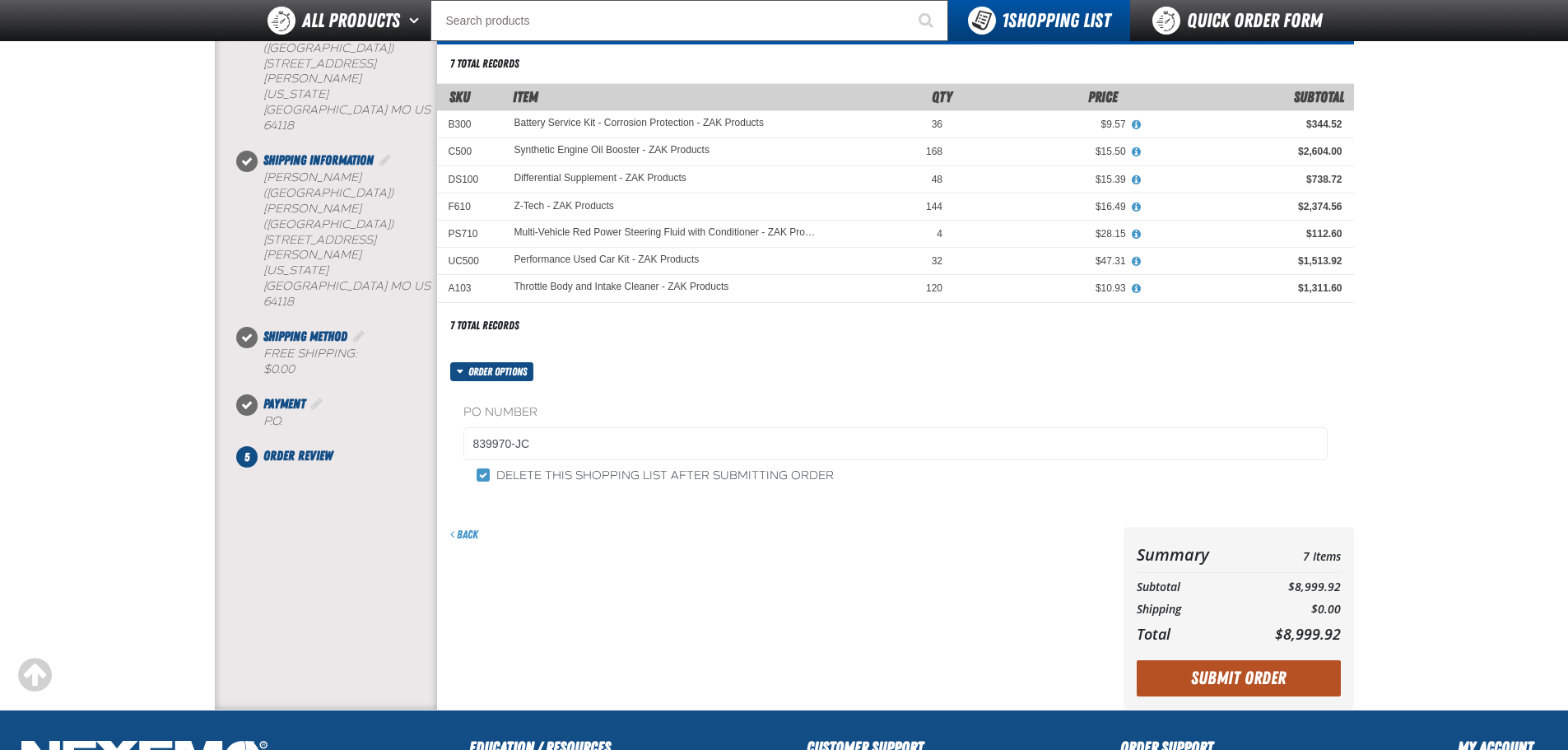
click at [1256, 673] on button "Submit Order" at bounding box center [1239, 679] width 205 height 36
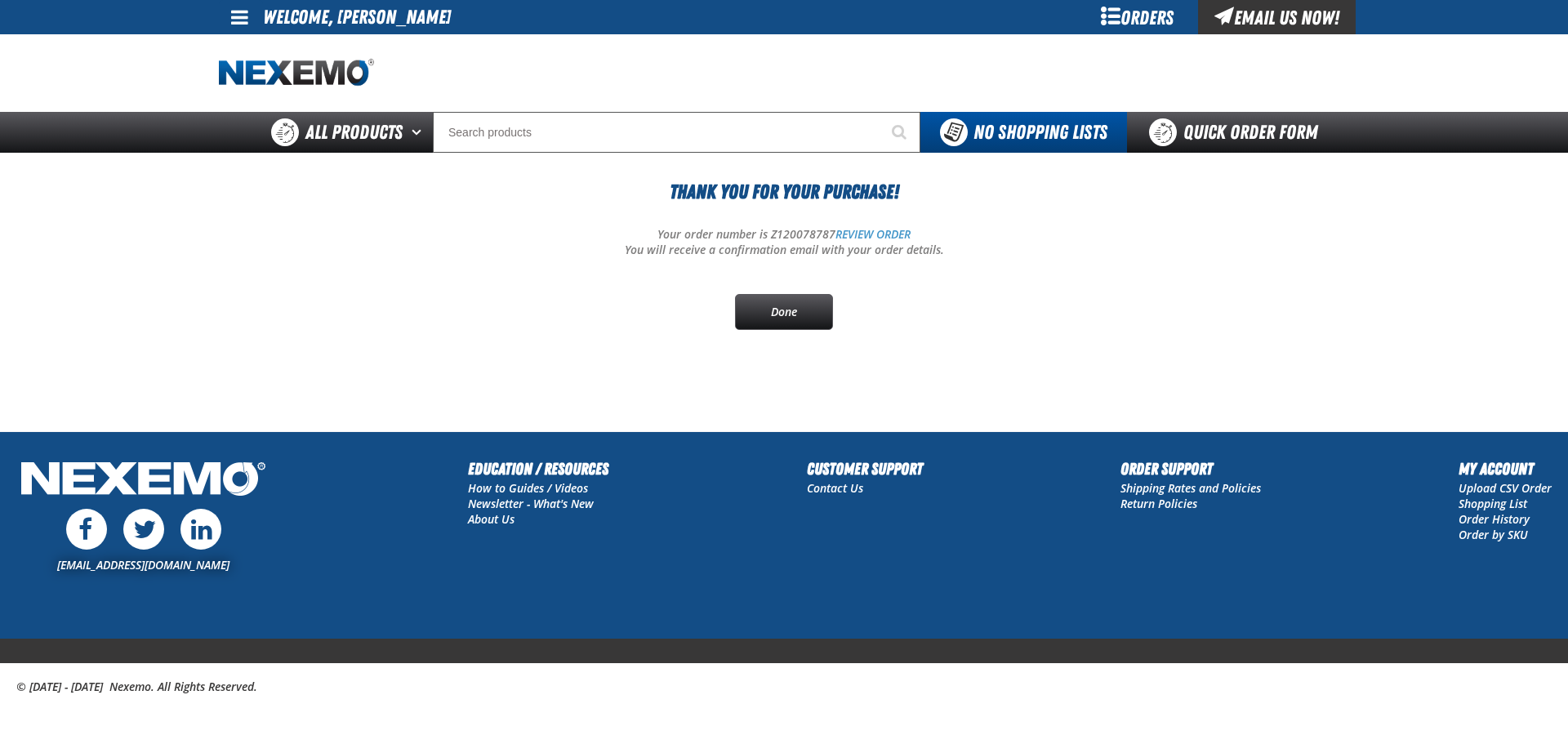
drag, startPoint x: 765, startPoint y: 308, endPoint x: 1338, endPoint y: 559, distance: 625.6
click at [765, 308] on link "Done" at bounding box center [784, 312] width 98 height 36
